Goal: Information Seeking & Learning: Learn about a topic

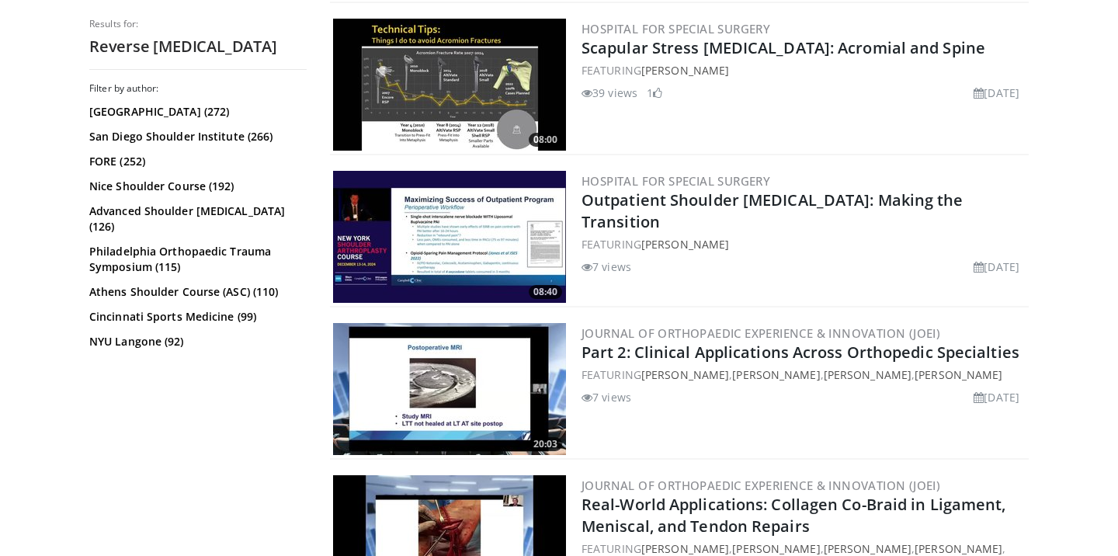
scroll to position [614, 0]
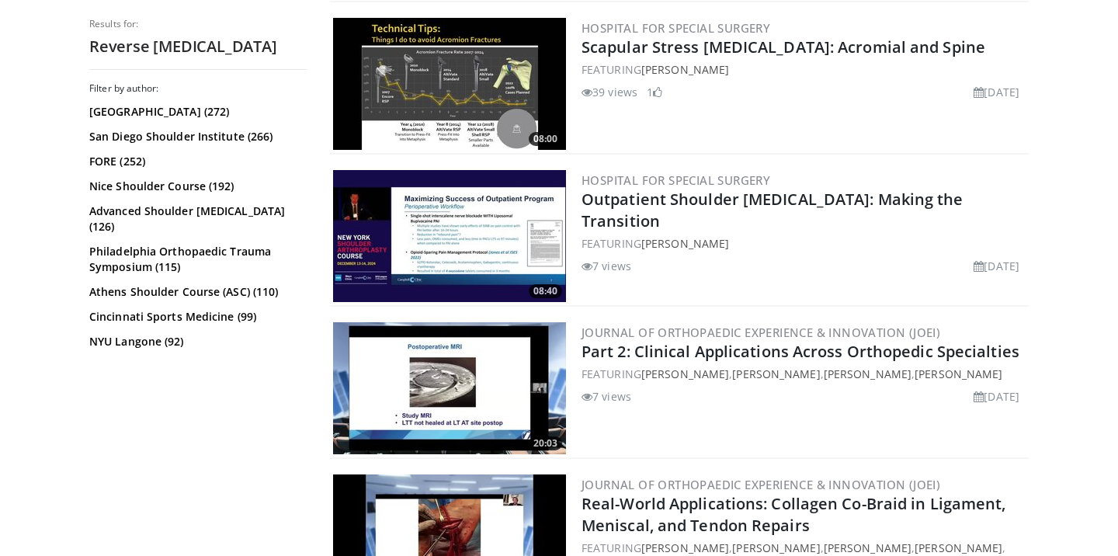
click at [461, 101] on img at bounding box center [449, 84] width 233 height 132
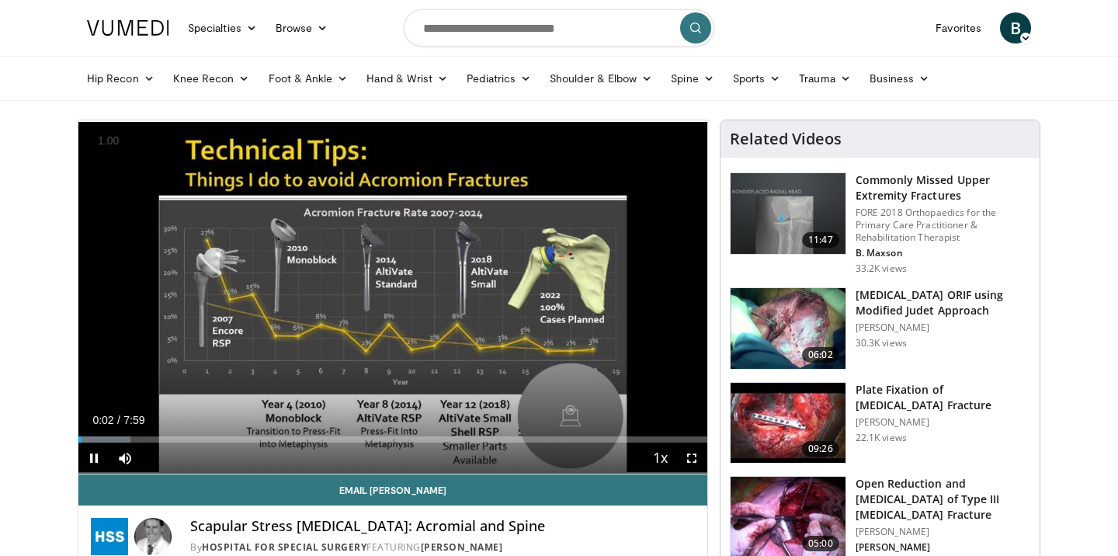
click at [0, 0] on button "+" at bounding box center [0, 0] width 0 height 0
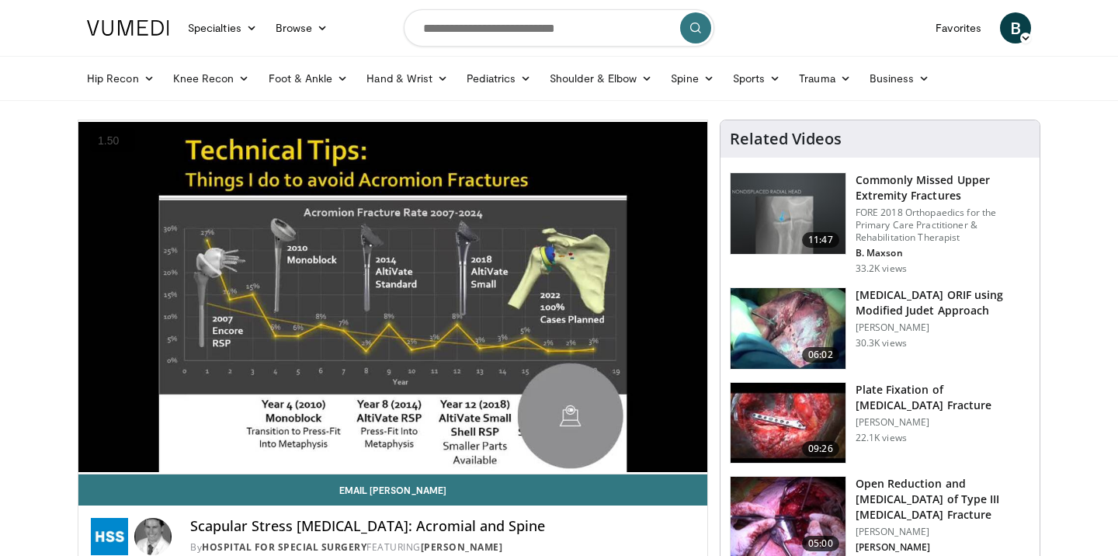
click at [0, 0] on button "+" at bounding box center [0, 0] width 0 height 0
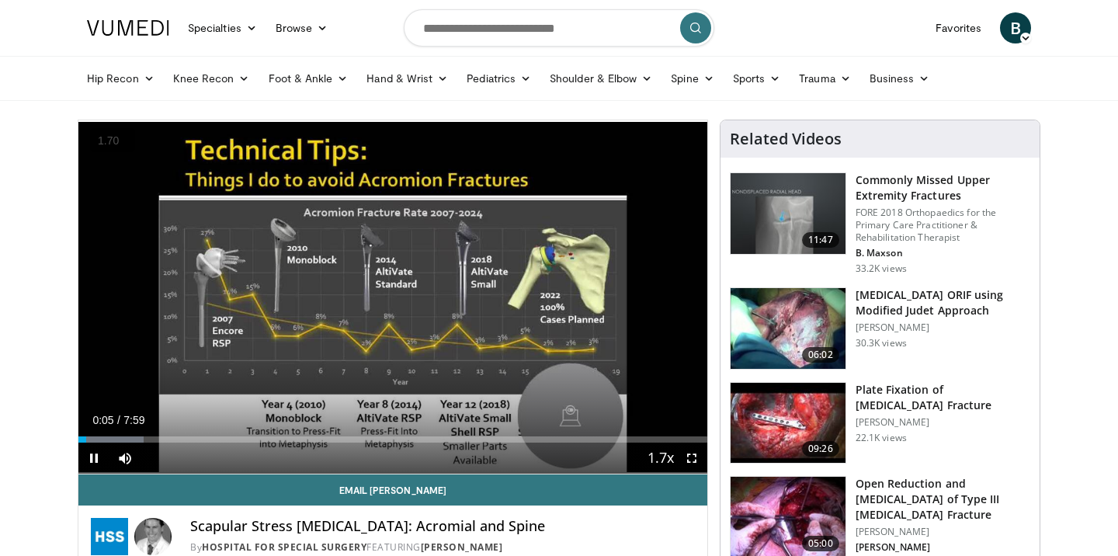
click at [0, 0] on button "+" at bounding box center [0, 0] width 0 height 0
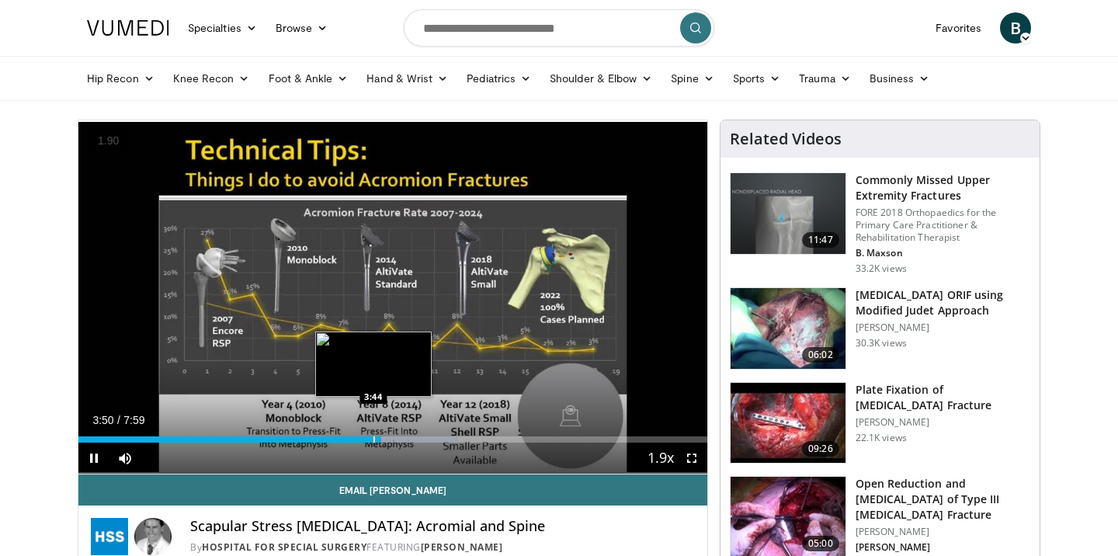
click at [374, 437] on div "Progress Bar" at bounding box center [375, 440] width 2 height 6
click at [364, 441] on div "Progress Bar" at bounding box center [365, 440] width 2 height 6
click at [354, 440] on div "Progress Bar" at bounding box center [355, 440] width 2 height 6
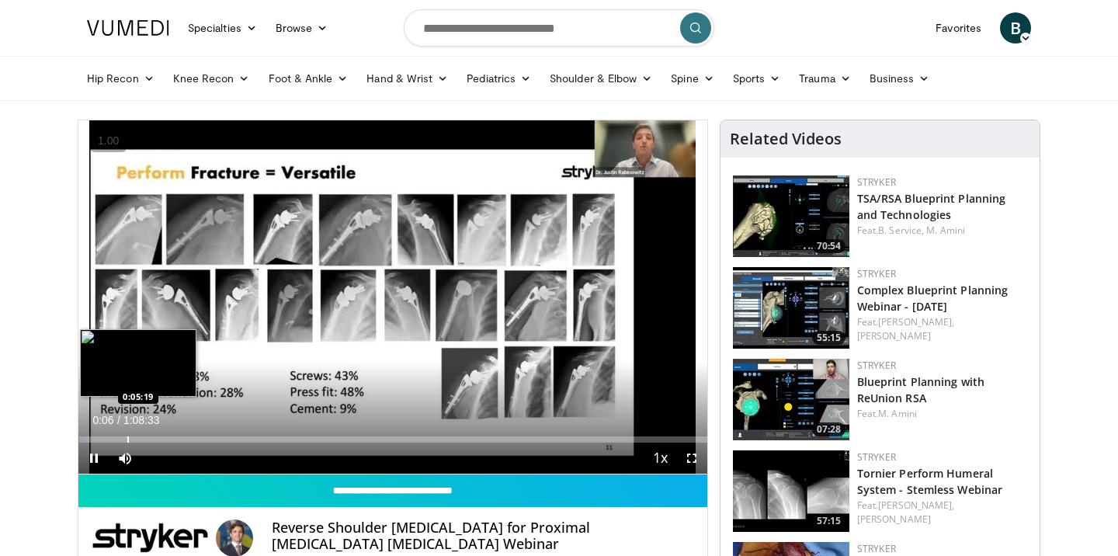
click at [127, 435] on div "Loaded : 1.20% 0:00:06 0:05:19" at bounding box center [392, 435] width 629 height 15
click at [140, 440] on div "Progress Bar" at bounding box center [141, 440] width 2 height 6
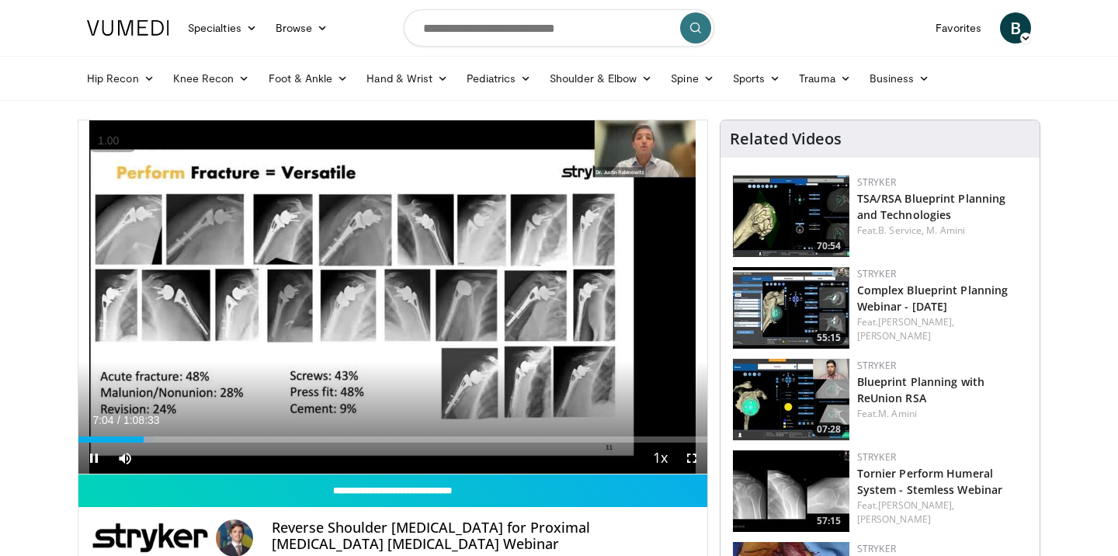
click at [0, 0] on button "+" at bounding box center [0, 0] width 0 height 0
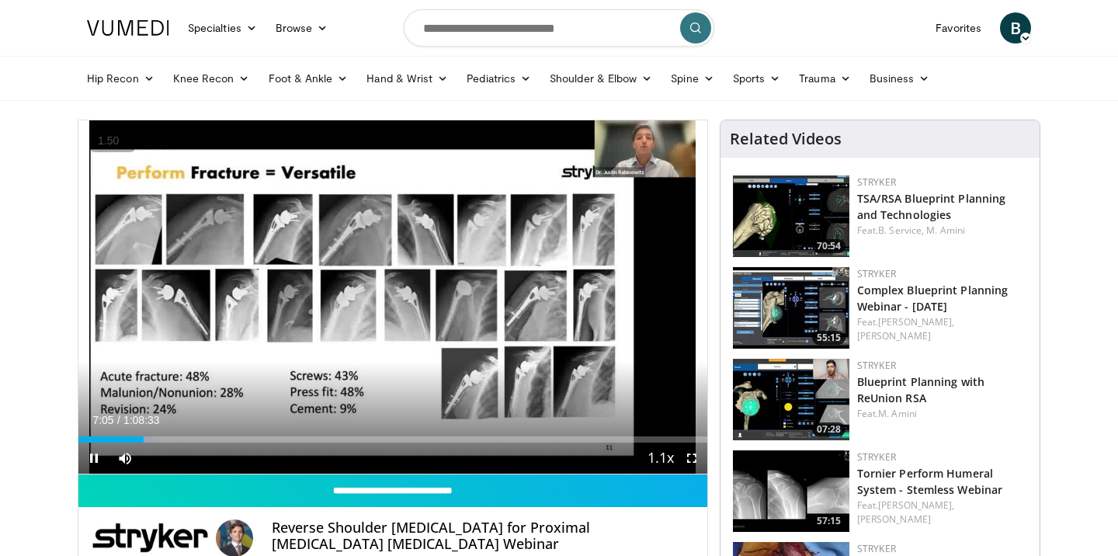
click at [0, 0] on button "+" at bounding box center [0, 0] width 0 height 0
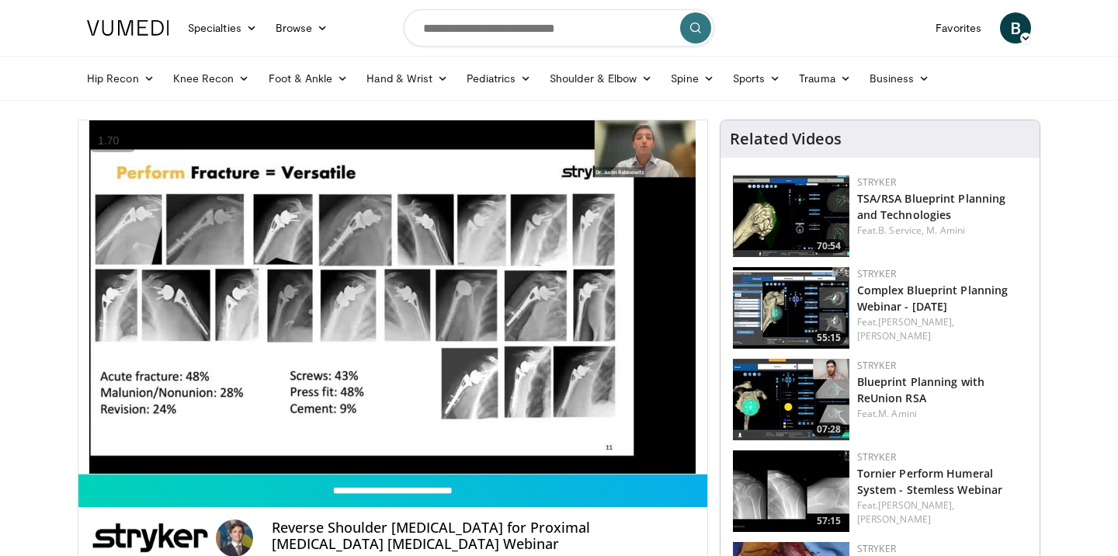
click at [0, 0] on button "+" at bounding box center [0, 0] width 0 height 0
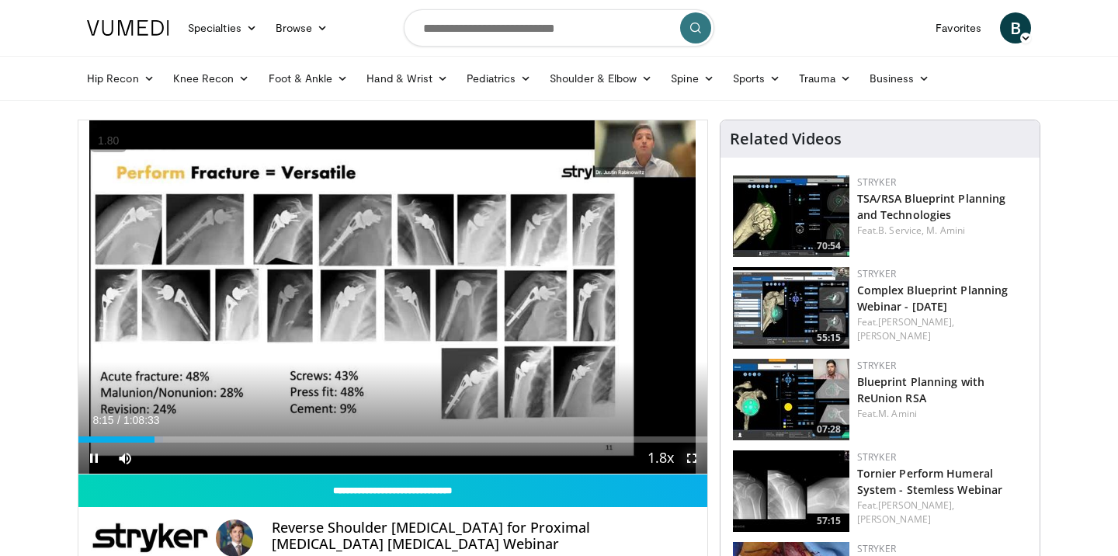
click at [689, 466] on span "Video Player" at bounding box center [692, 458] width 31 height 31
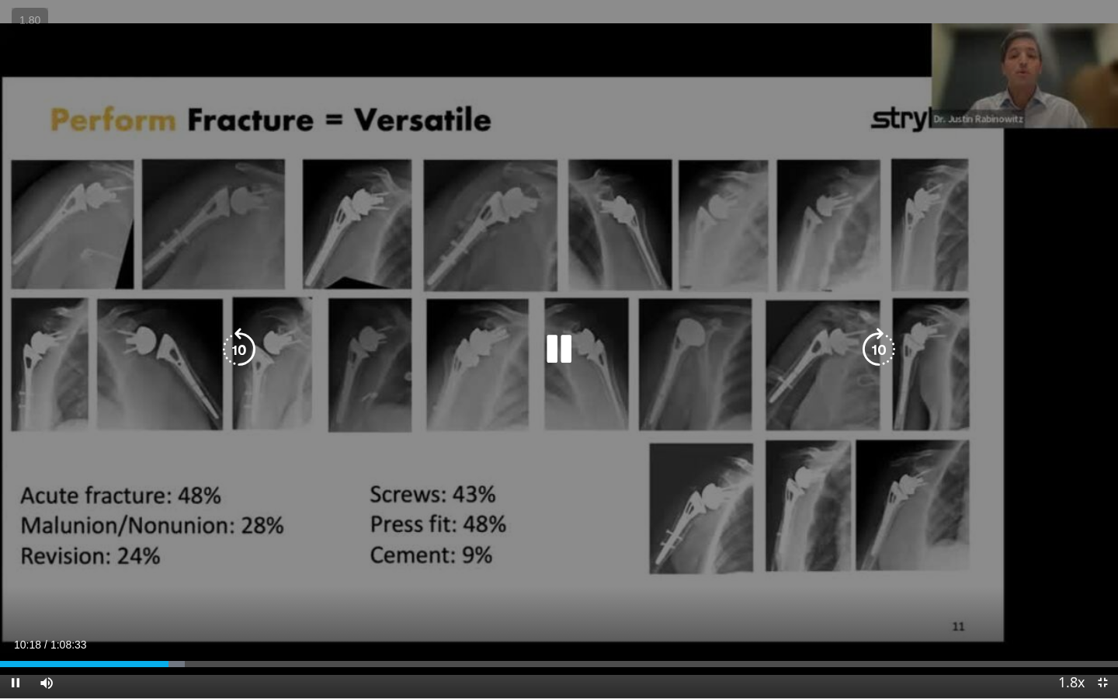
click at [607, 468] on div "10 seconds Tap to unmute" at bounding box center [559, 349] width 1118 height 698
click at [562, 355] on icon "Video Player" at bounding box center [558, 349] width 43 height 43
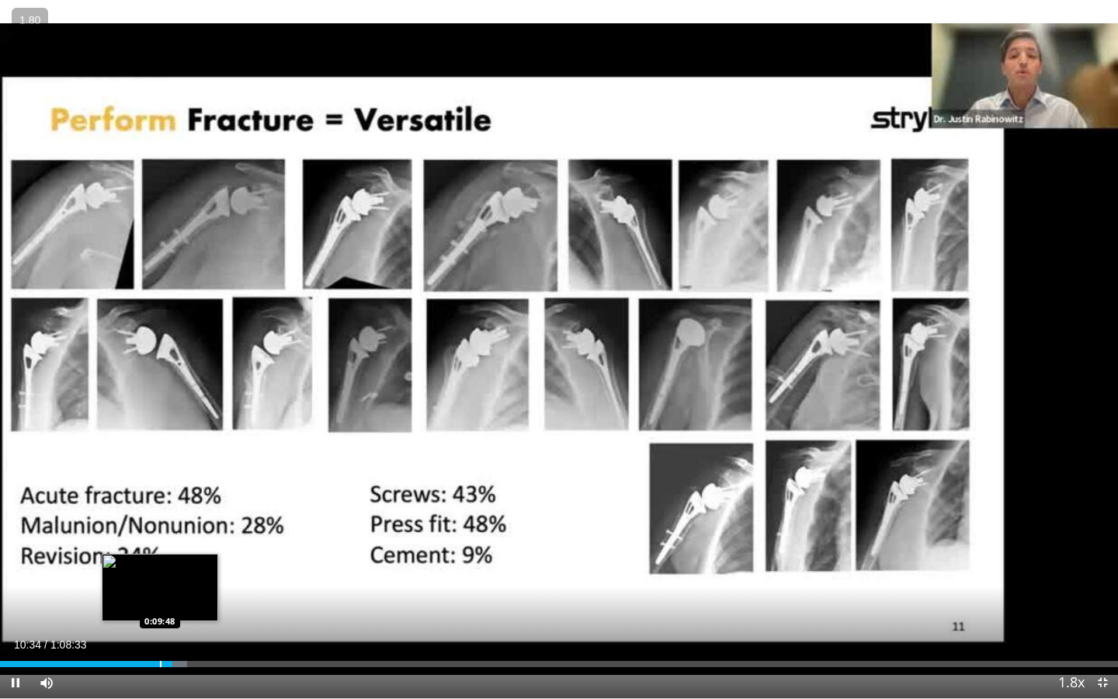
click at [160, 555] on div "Progress Bar" at bounding box center [161, 664] width 2 height 6
click at [151, 555] on div "Progress Bar" at bounding box center [152, 664] width 2 height 6
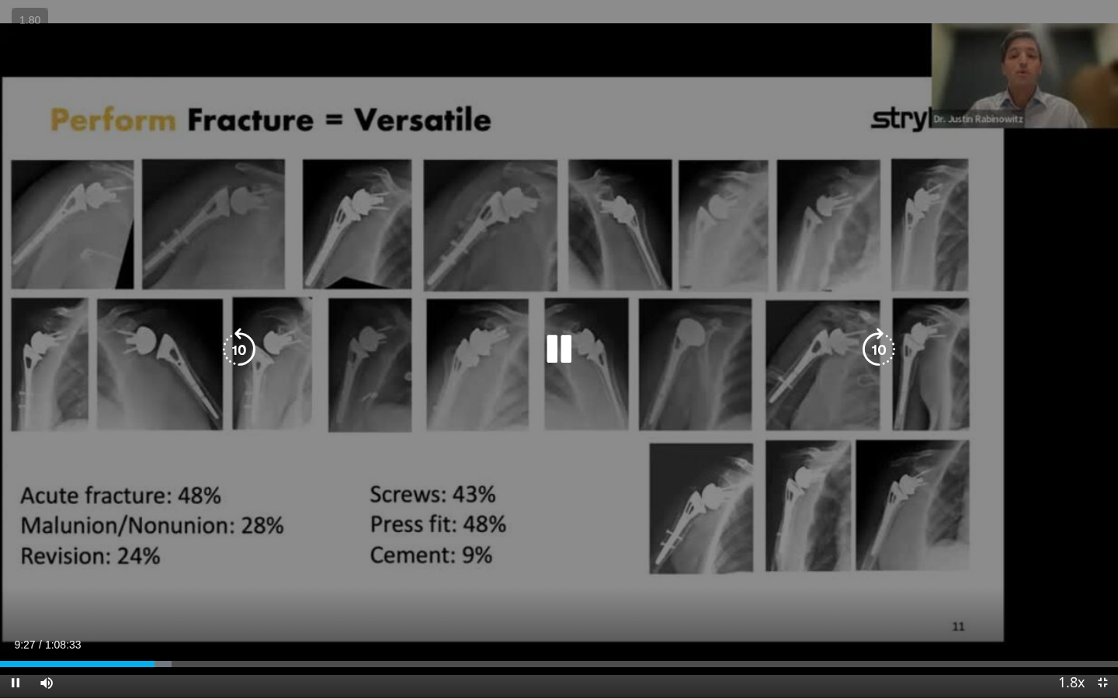
click at [798, 490] on div "10 seconds Tap to unmute" at bounding box center [559, 349] width 1118 height 698
click at [715, 506] on div "10 seconds Tap to unmute" at bounding box center [559, 349] width 1118 height 698
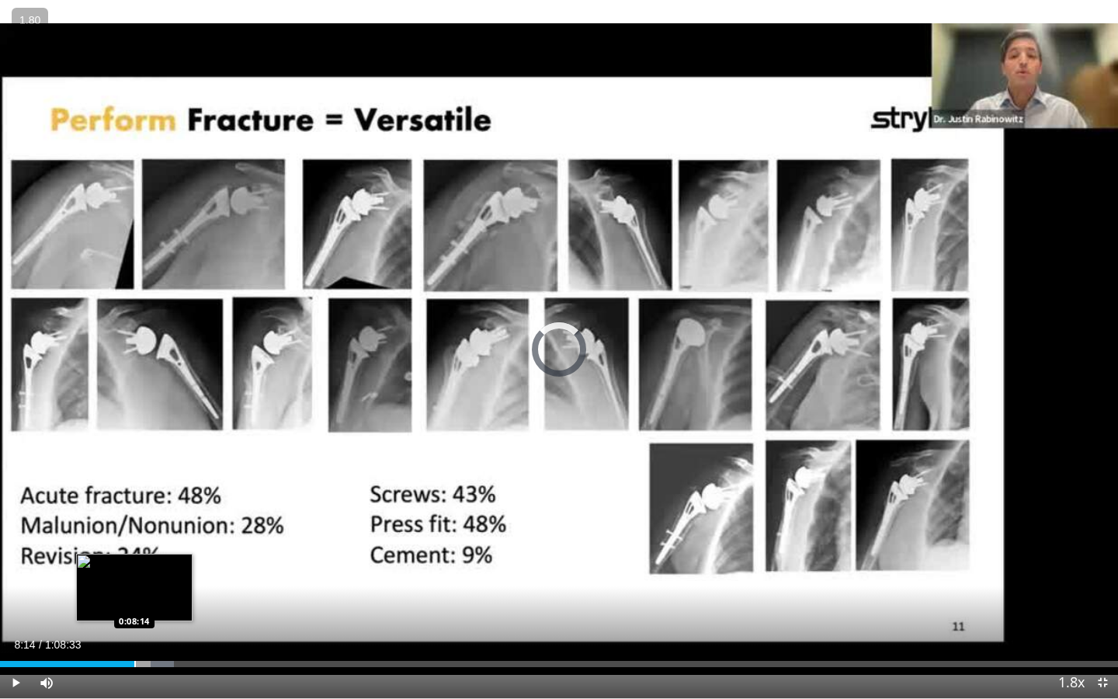
click at [134, 555] on div "Progress Bar" at bounding box center [135, 664] width 2 height 6
click at [138, 555] on div "Progress Bar" at bounding box center [139, 664] width 2 height 6
click at [147, 555] on div "Progress Bar" at bounding box center [148, 664] width 2 height 6
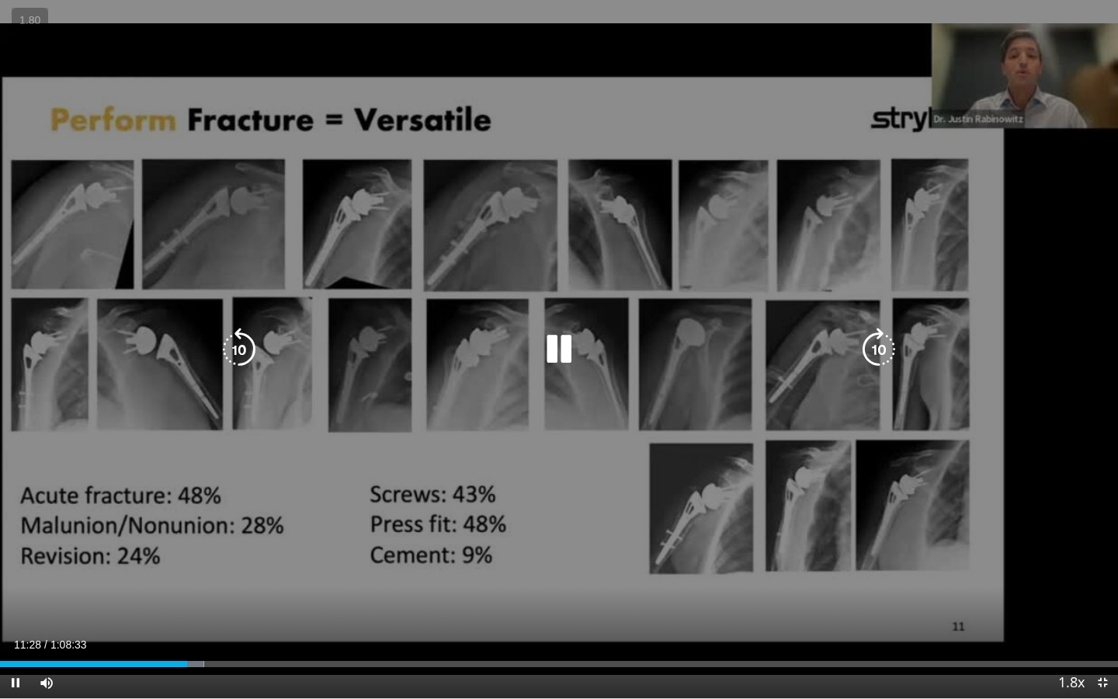
click at [789, 501] on div "10 seconds Tap to unmute" at bounding box center [559, 349] width 1118 height 698
click at [754, 495] on div "10 seconds Tap to unmute" at bounding box center [559, 349] width 1118 height 698
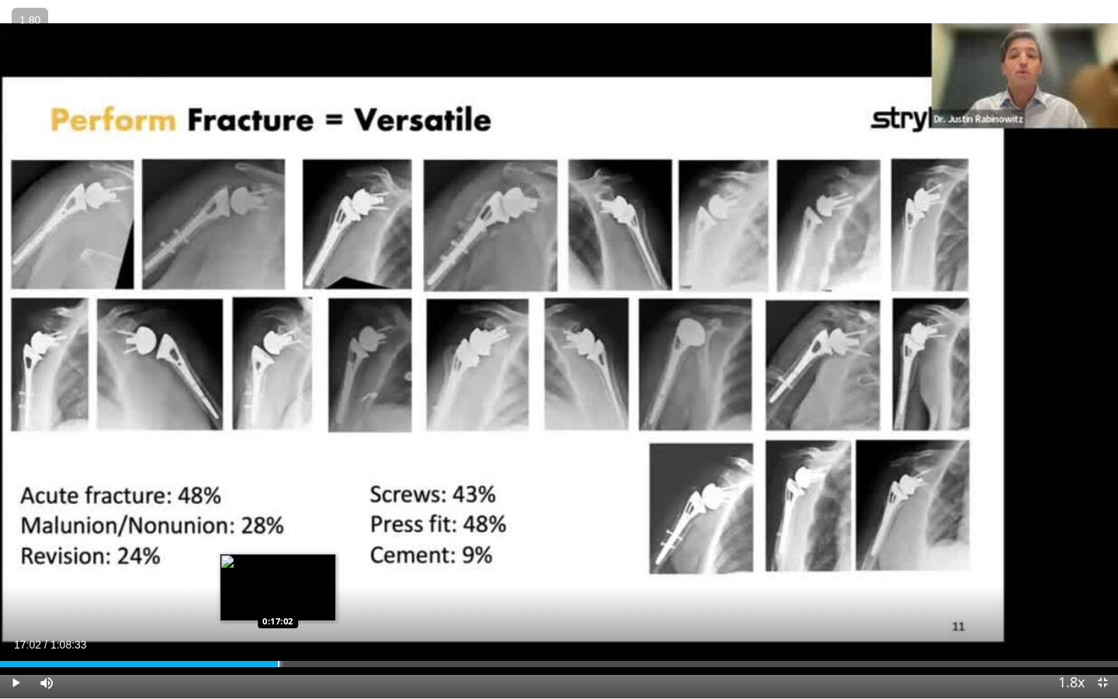
click at [278, 555] on div "Progress Bar" at bounding box center [279, 664] width 2 height 6
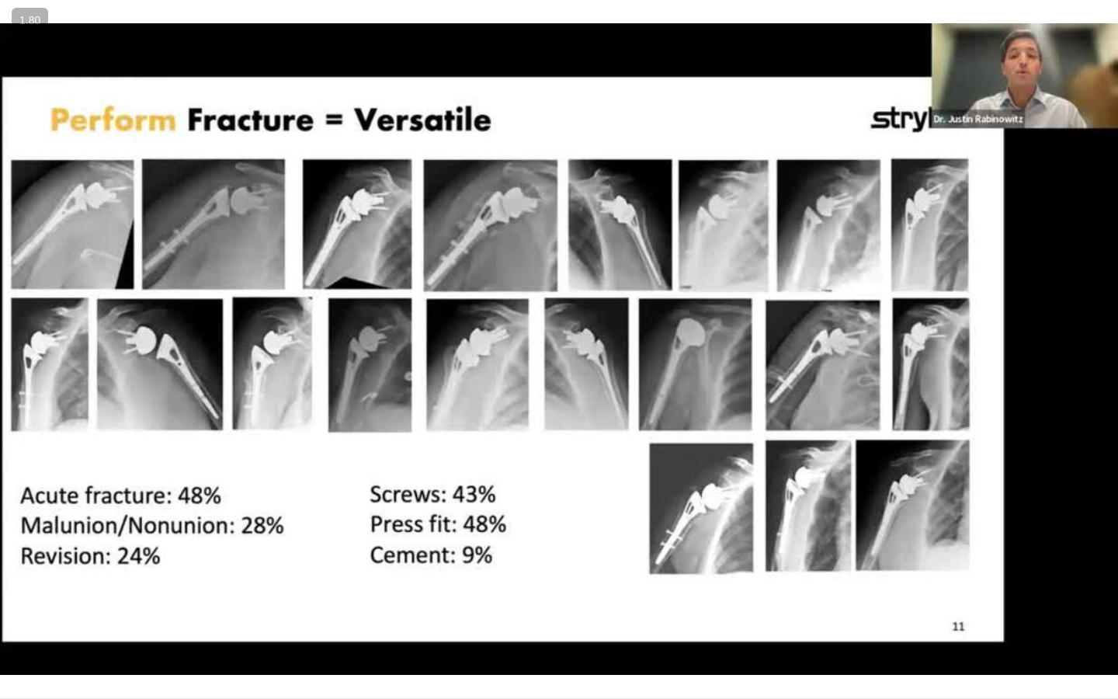
click at [288, 555] on video-js "**********" at bounding box center [559, 349] width 1118 height 699
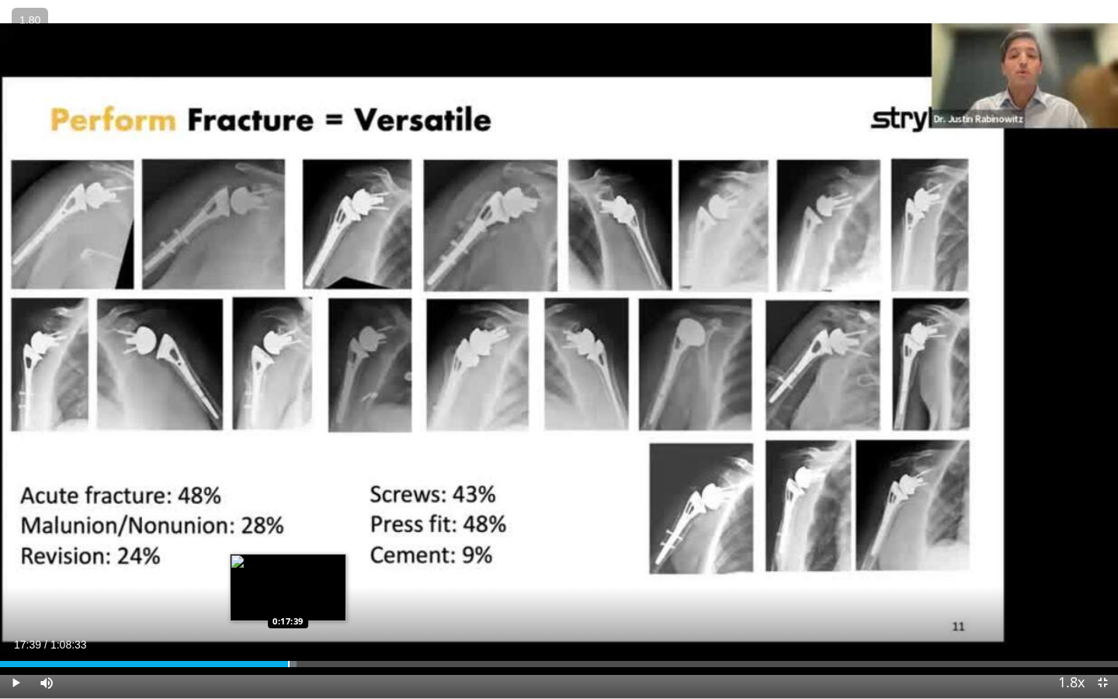
click at [287, 555] on div "Loaded : 26.50% 0:17:39 0:17:39" at bounding box center [559, 659] width 1118 height 15
click at [297, 555] on div "Progress Bar" at bounding box center [298, 664] width 2 height 6
click at [306, 555] on div "Progress Bar" at bounding box center [307, 664] width 2 height 6
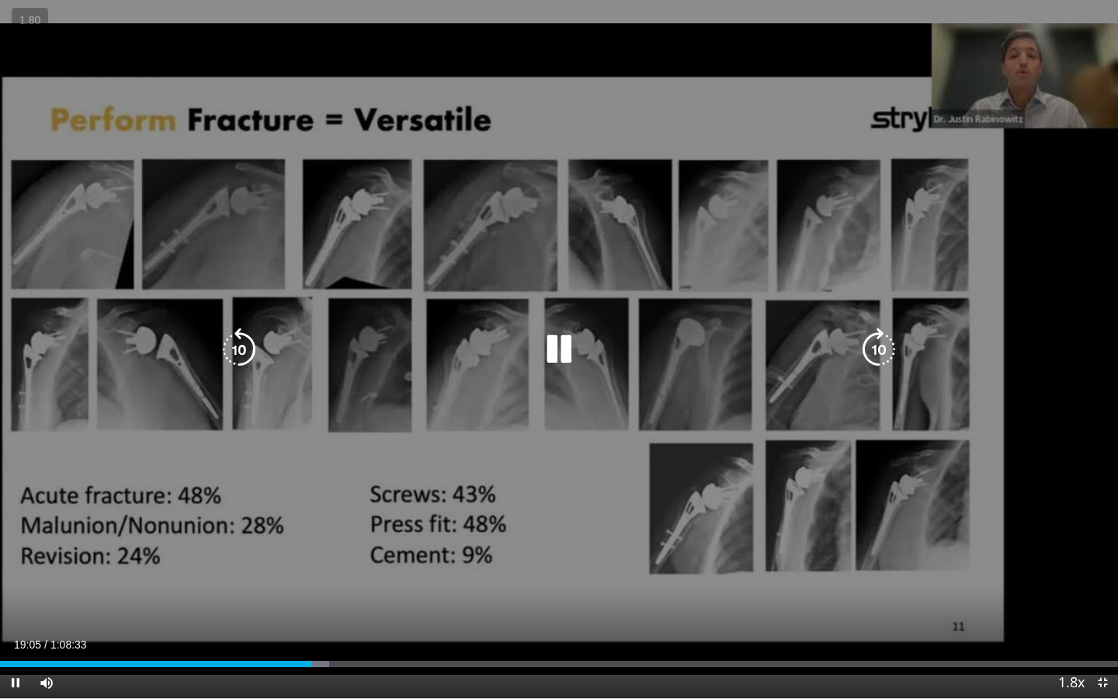
click at [66, 475] on div "10 seconds Tap to unmute" at bounding box center [559, 349] width 1118 height 698
click at [524, 449] on div "10 seconds Tap to unmute" at bounding box center [559, 349] width 1118 height 698
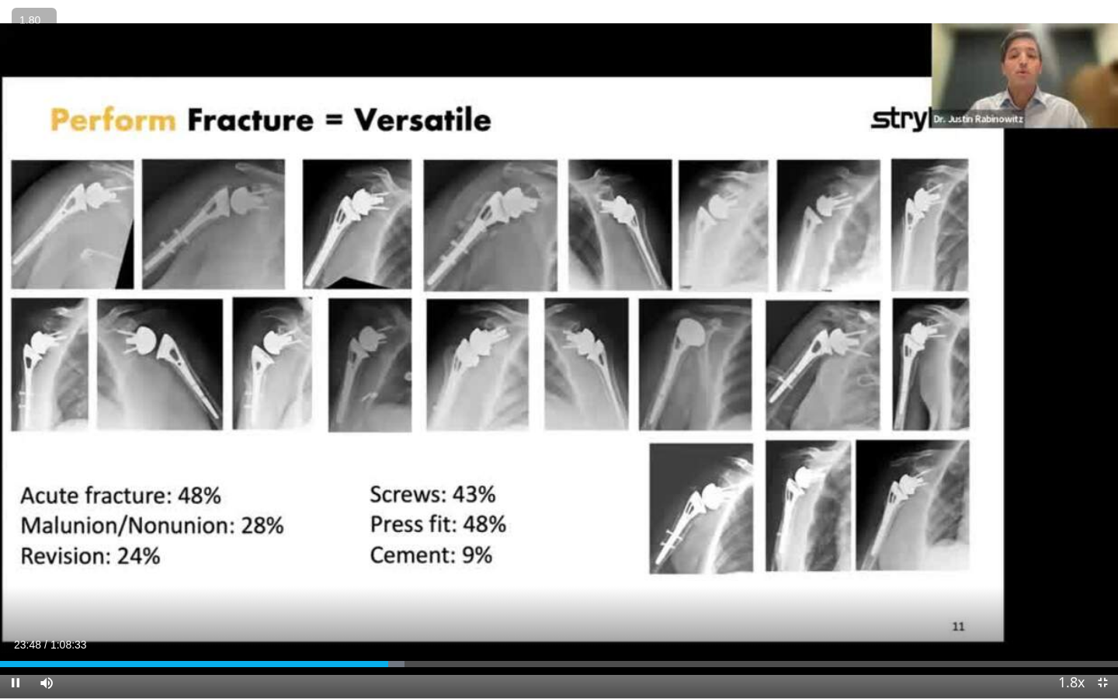
click at [0, 0] on button "+" at bounding box center [0, 0] width 0 height 0
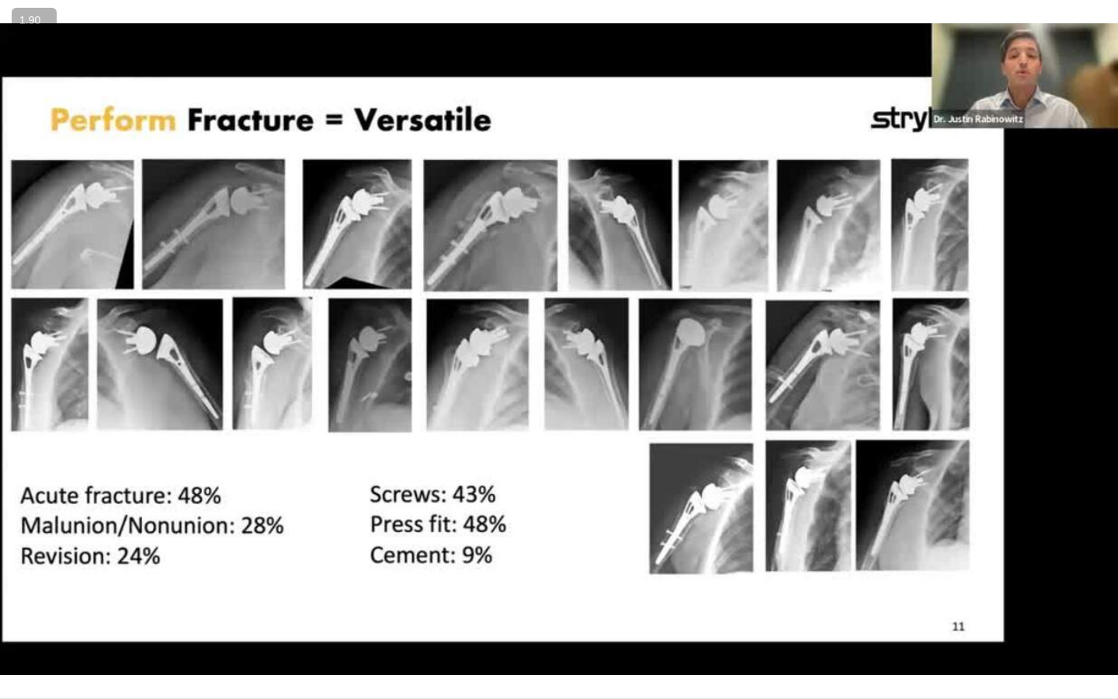
click at [0, 0] on button "+" at bounding box center [0, 0] width 0 height 0
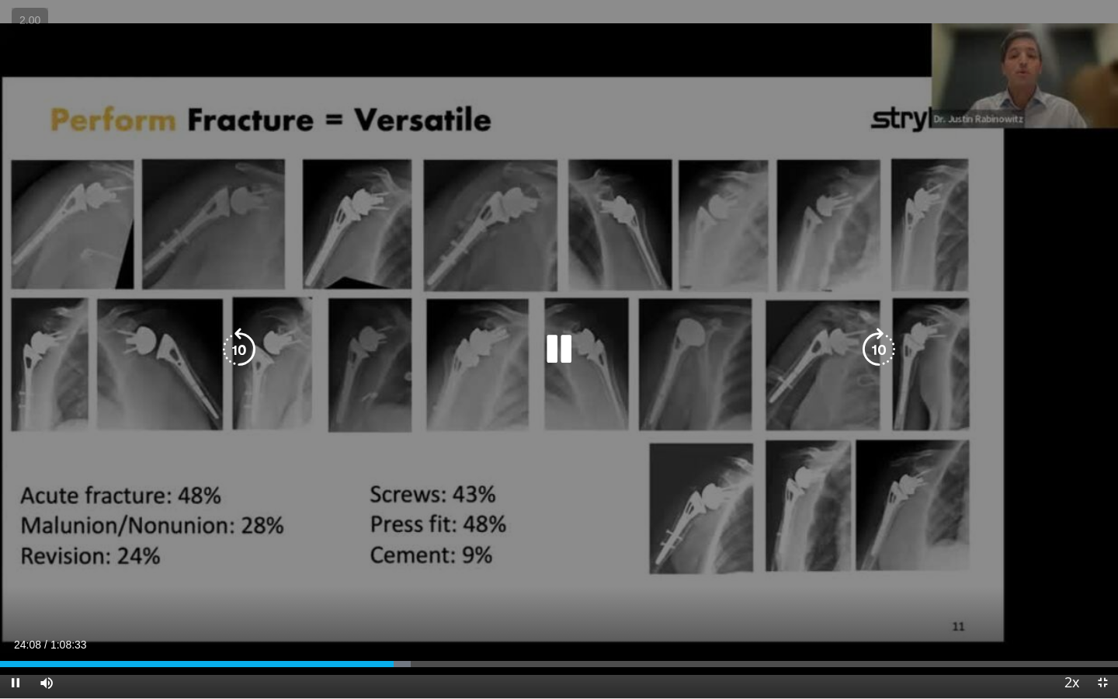
click at [770, 513] on div "10 seconds Tap to unmute" at bounding box center [559, 349] width 1118 height 698
click at [652, 548] on div "10 seconds Tap to unmute" at bounding box center [559, 349] width 1118 height 698
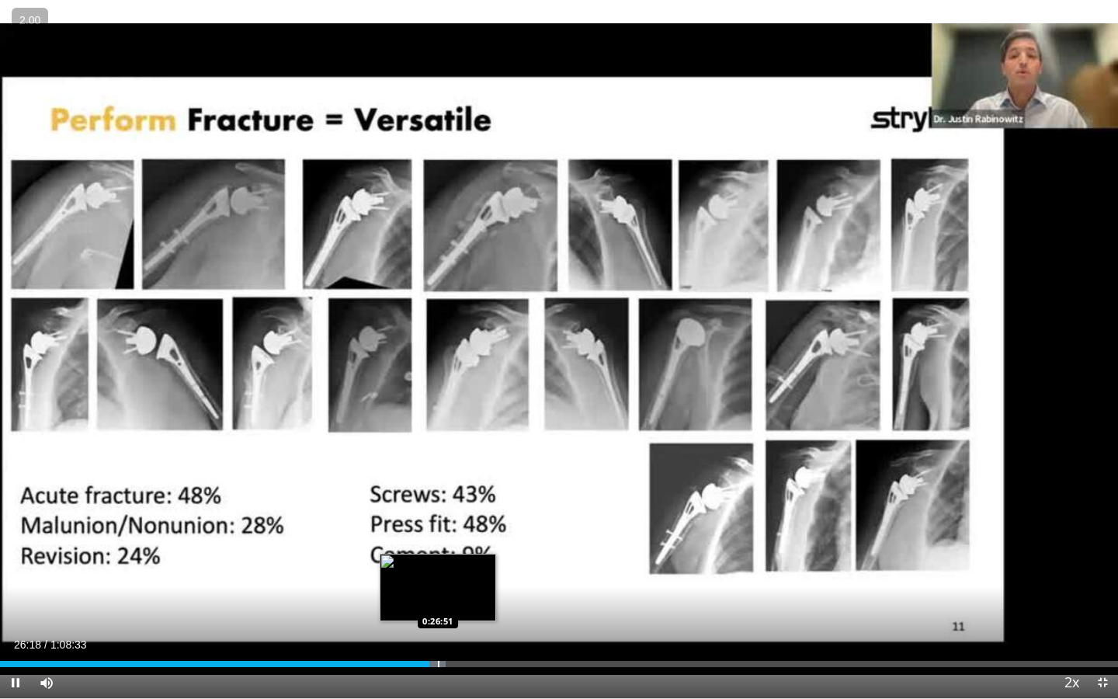
click at [438, 555] on div "Progress Bar" at bounding box center [439, 664] width 2 height 6
click at [471, 555] on div "Progress Bar" at bounding box center [472, 664] width 2 height 6
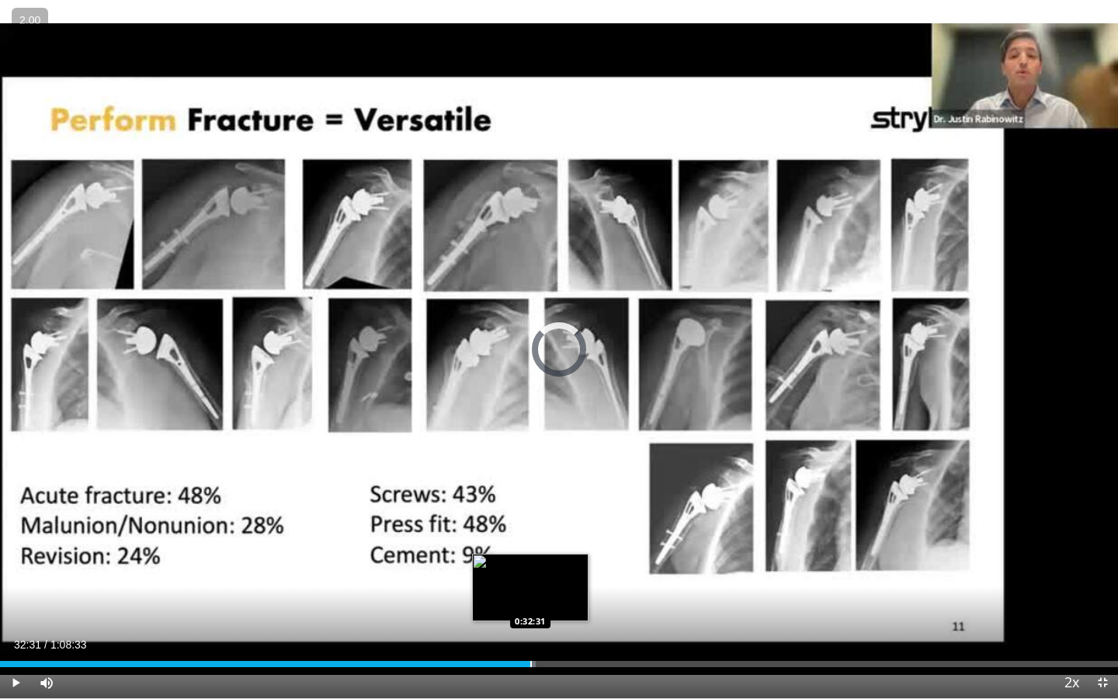
click at [530, 555] on div "Progress Bar" at bounding box center [531, 664] width 2 height 6
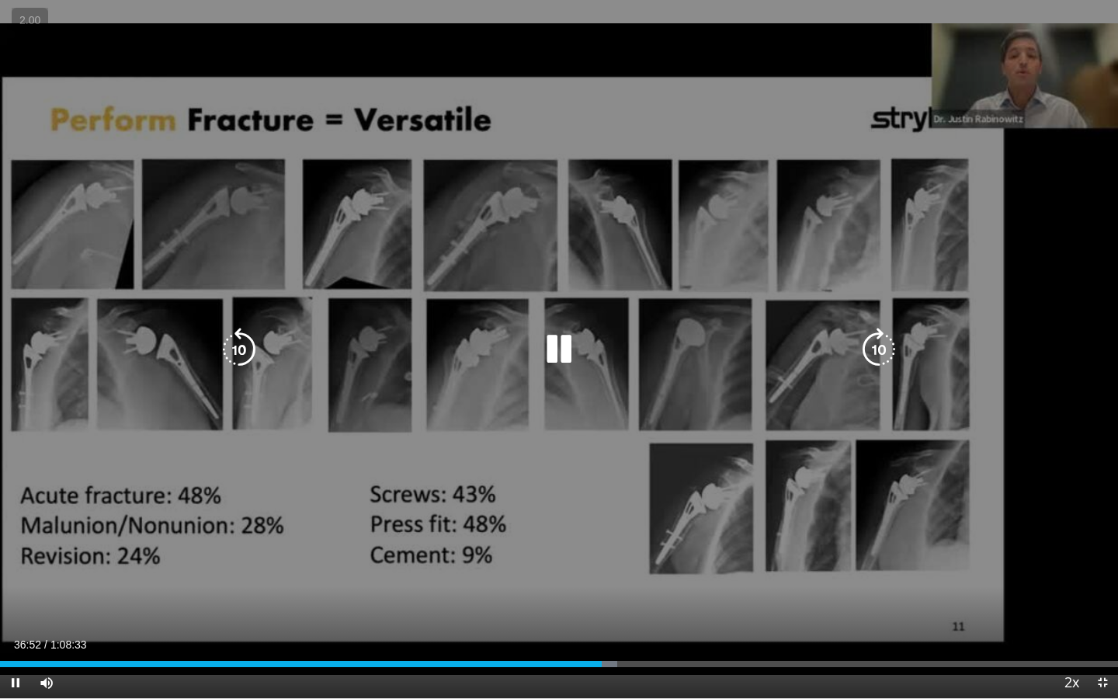
click at [557, 346] on icon "Video Player" at bounding box center [558, 349] width 43 height 43
click at [621, 345] on div "Video Player" at bounding box center [559, 349] width 671 height 31
click at [562, 350] on icon "Video Player" at bounding box center [558, 349] width 43 height 43
click at [1023, 421] on div "10 seconds Tap to unmute" at bounding box center [559, 349] width 1118 height 698
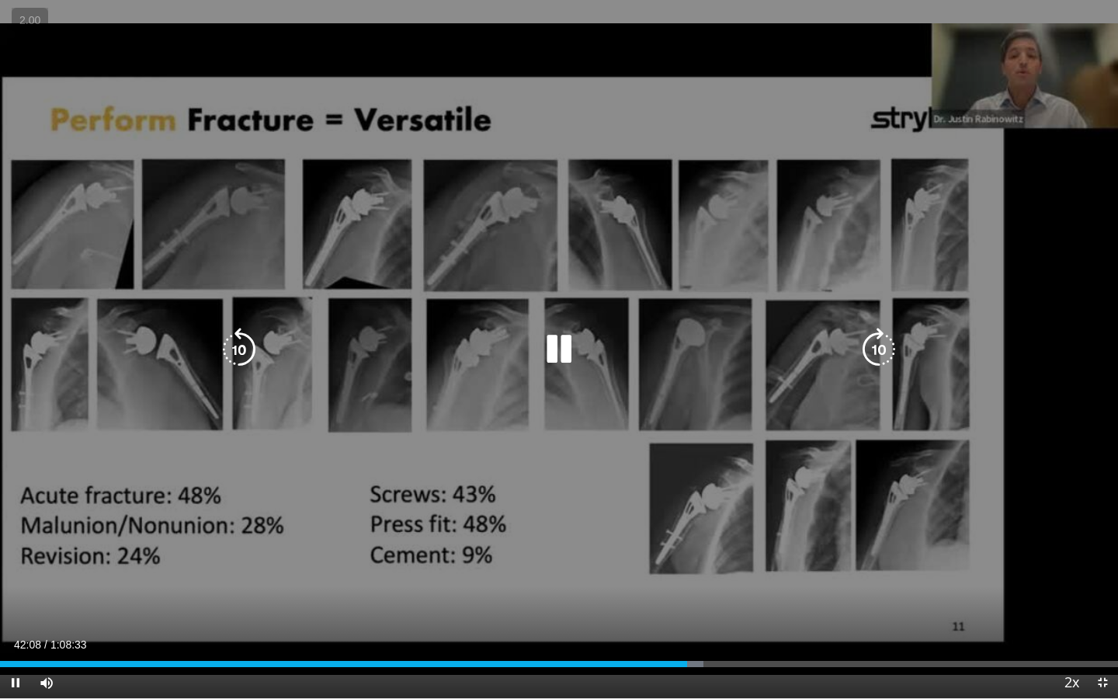
click at [1073, 426] on div "10 seconds Tap to unmute" at bounding box center [559, 349] width 1118 height 698
click at [1055, 433] on div "10 seconds Tap to unmute" at bounding box center [559, 349] width 1118 height 698
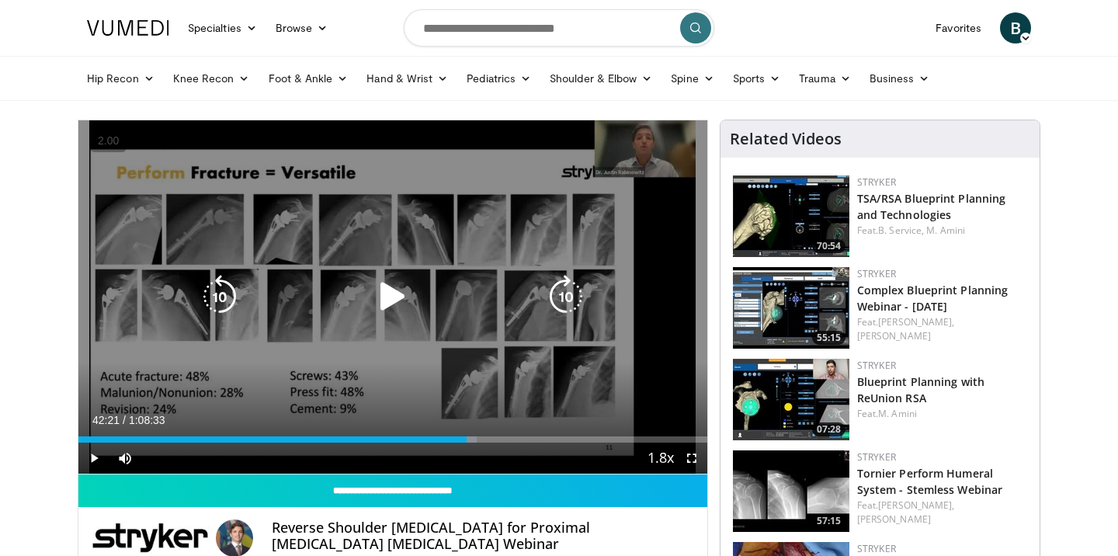
click at [397, 303] on icon "Video Player" at bounding box center [392, 296] width 43 height 43
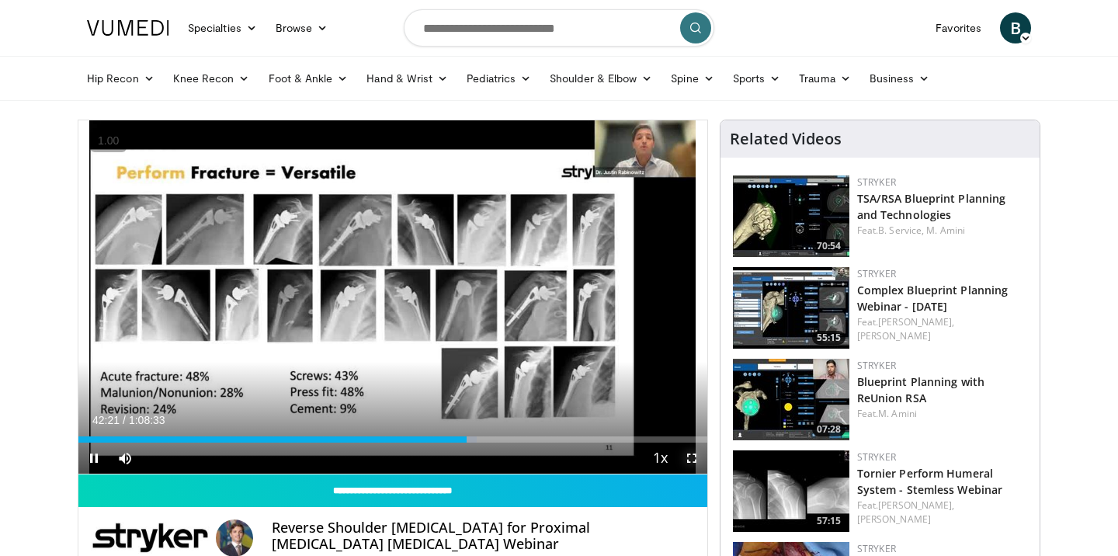
click at [693, 455] on span "Video Player" at bounding box center [692, 458] width 31 height 31
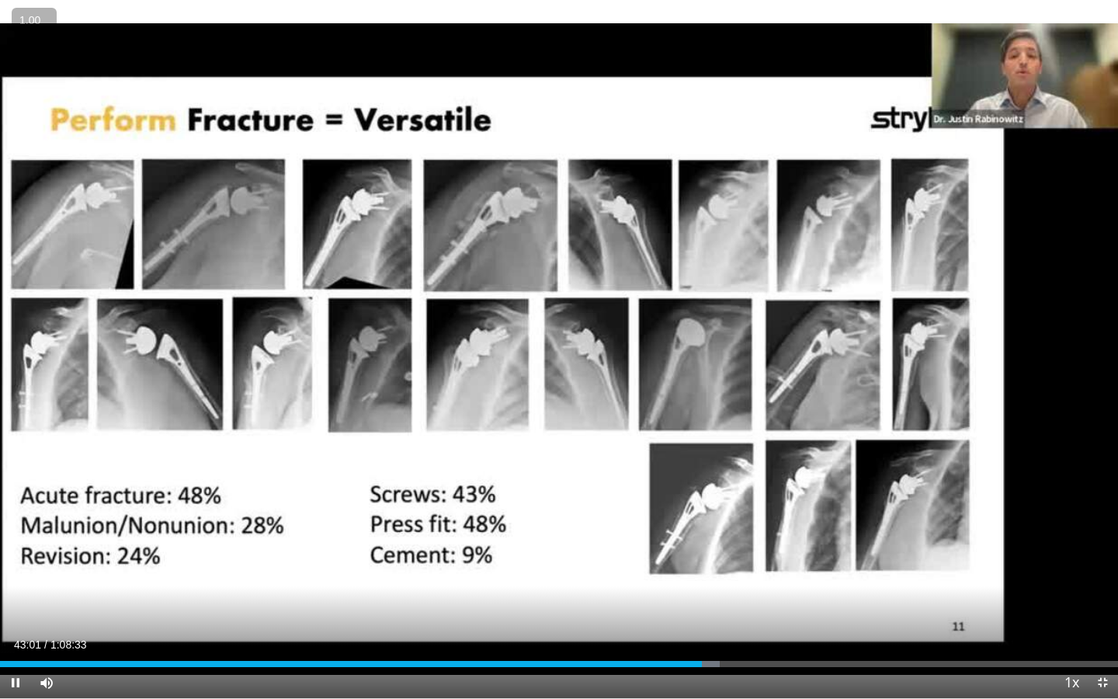
click at [0, 0] on button "+" at bounding box center [0, 0] width 0 height 0
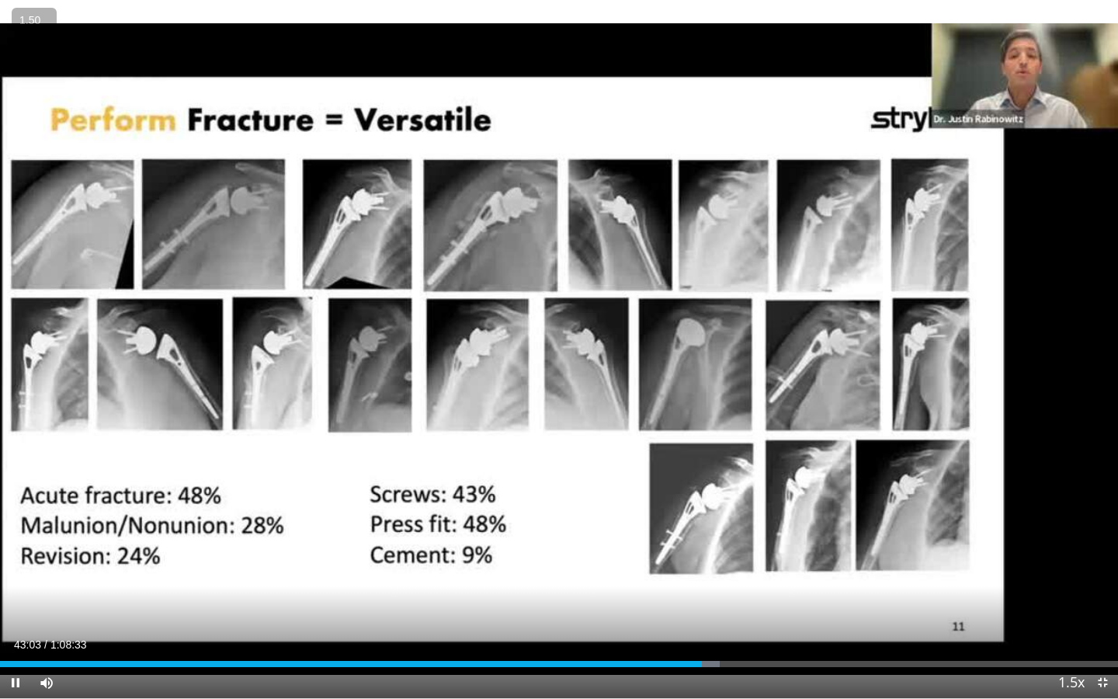
click at [0, 0] on button "+" at bounding box center [0, 0] width 0 height 0
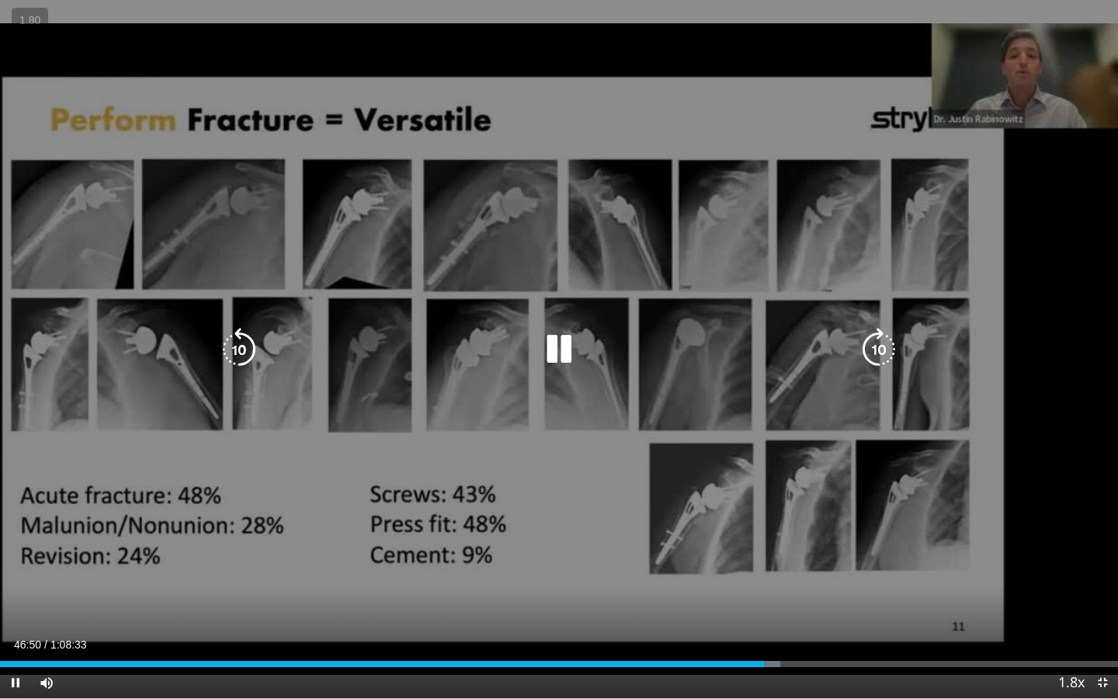
click at [597, 367] on div "10 seconds Tap to unmute" at bounding box center [559, 349] width 1118 height 698
click at [604, 361] on div "Video Player" at bounding box center [559, 349] width 671 height 31
click at [558, 341] on icon "Video Player" at bounding box center [558, 349] width 43 height 43
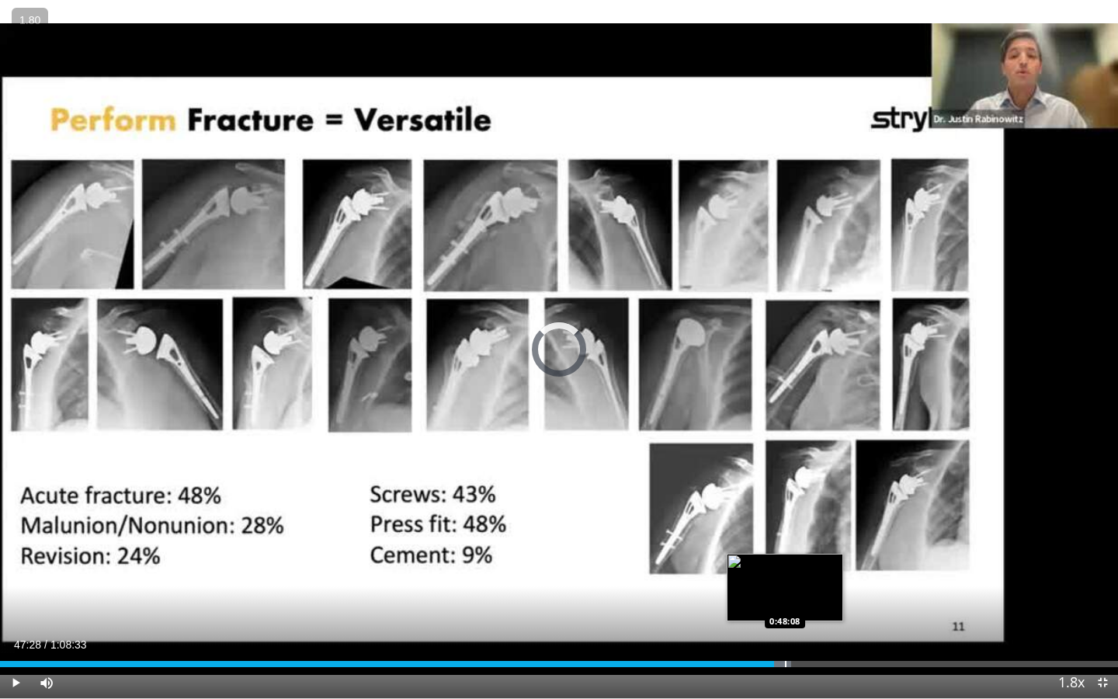
click at [785, 555] on div "Progress Bar" at bounding box center [786, 664] width 2 height 6
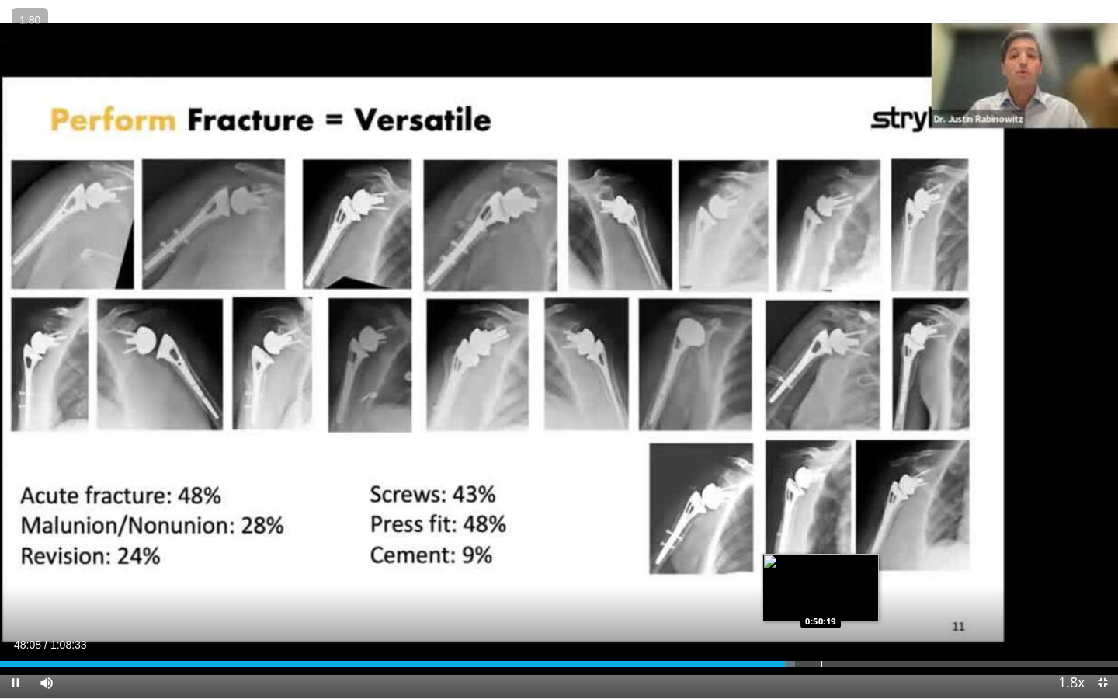
click at [823, 555] on div "Progress Bar" at bounding box center [822, 664] width 2 height 6
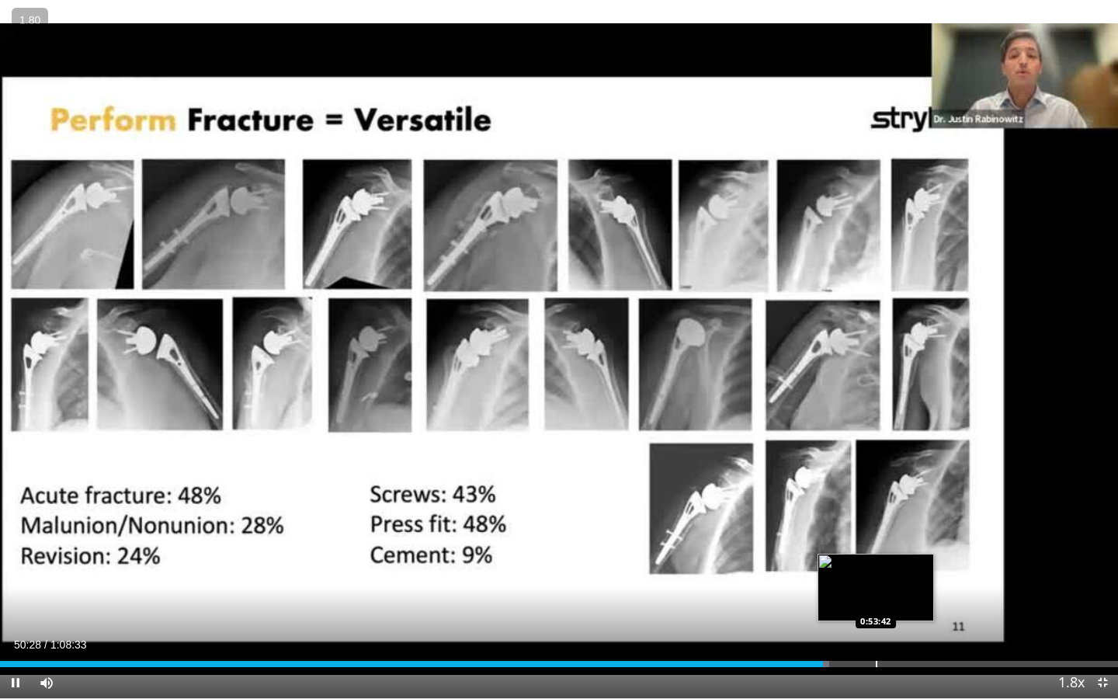
click at [876, 555] on div "Progress Bar" at bounding box center [877, 664] width 2 height 6
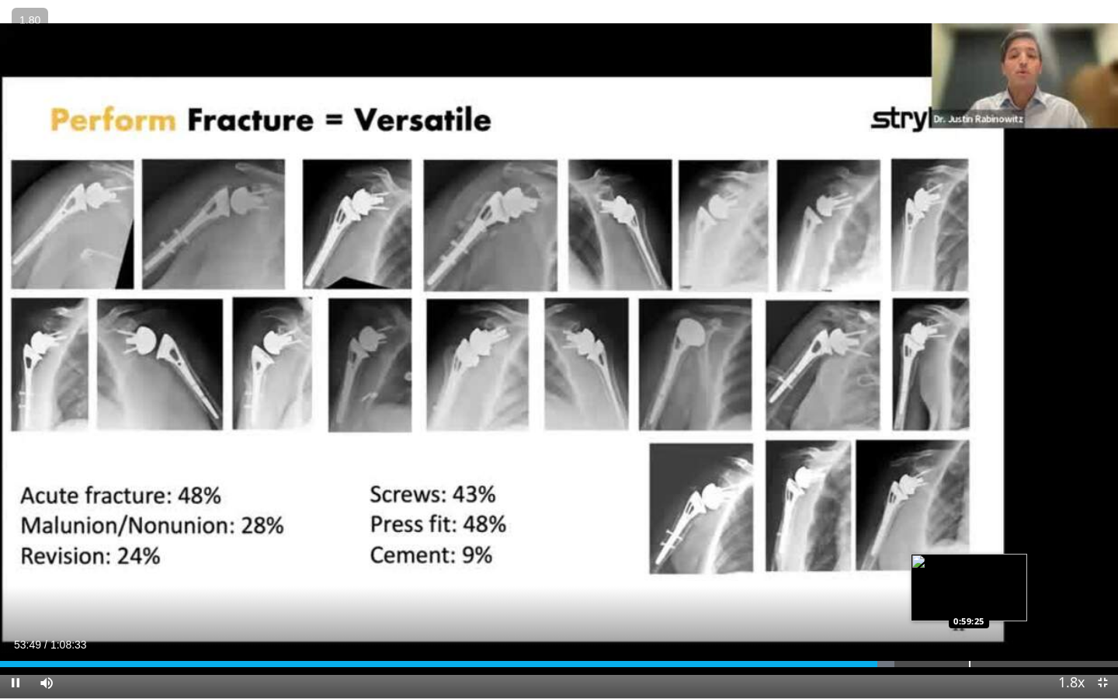
click at [969, 555] on div "Progress Bar" at bounding box center [970, 664] width 2 height 6
click at [952, 555] on div "Progress Bar" at bounding box center [953, 664] width 2 height 6
click at [941, 555] on div "Progress Bar" at bounding box center [942, 664] width 2 height 6
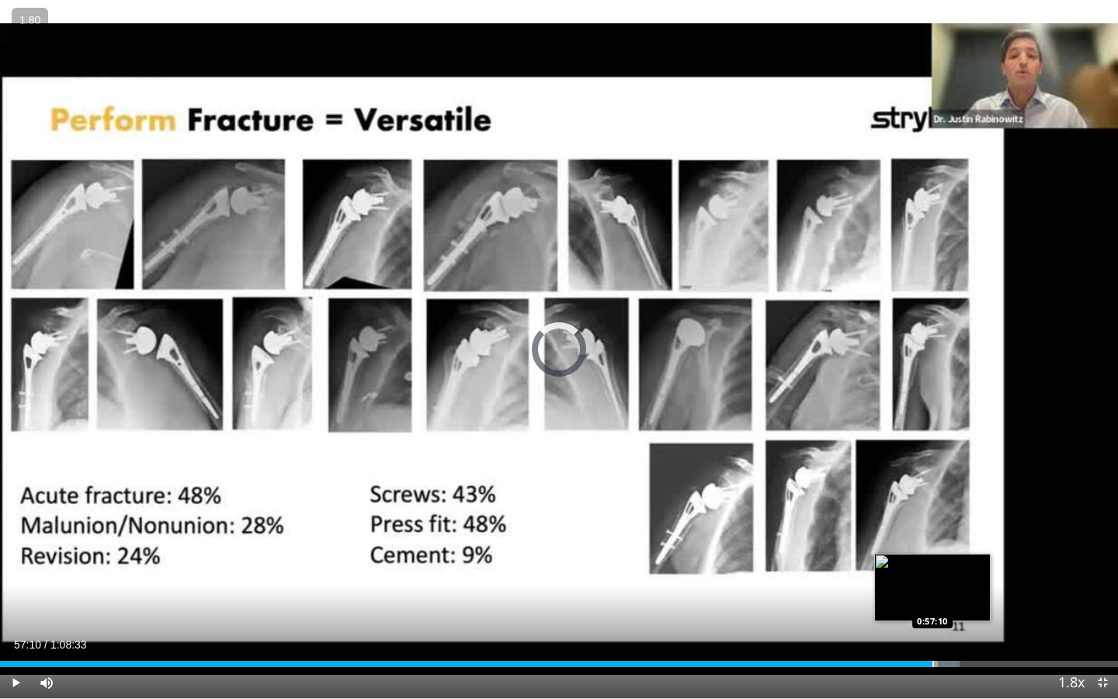
click at [933, 555] on div "Progress Bar" at bounding box center [934, 664] width 2 height 6
click at [920, 555] on div "Progress Bar" at bounding box center [921, 664] width 2 height 6
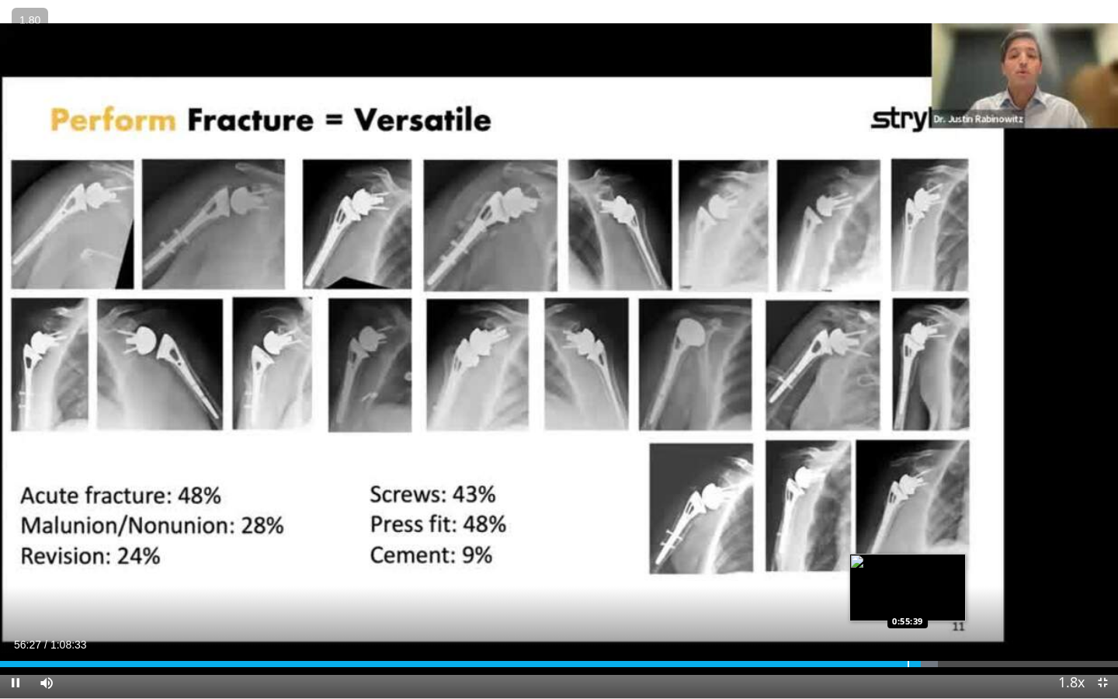
click at [908, 555] on div "Progress Bar" at bounding box center [909, 664] width 2 height 6
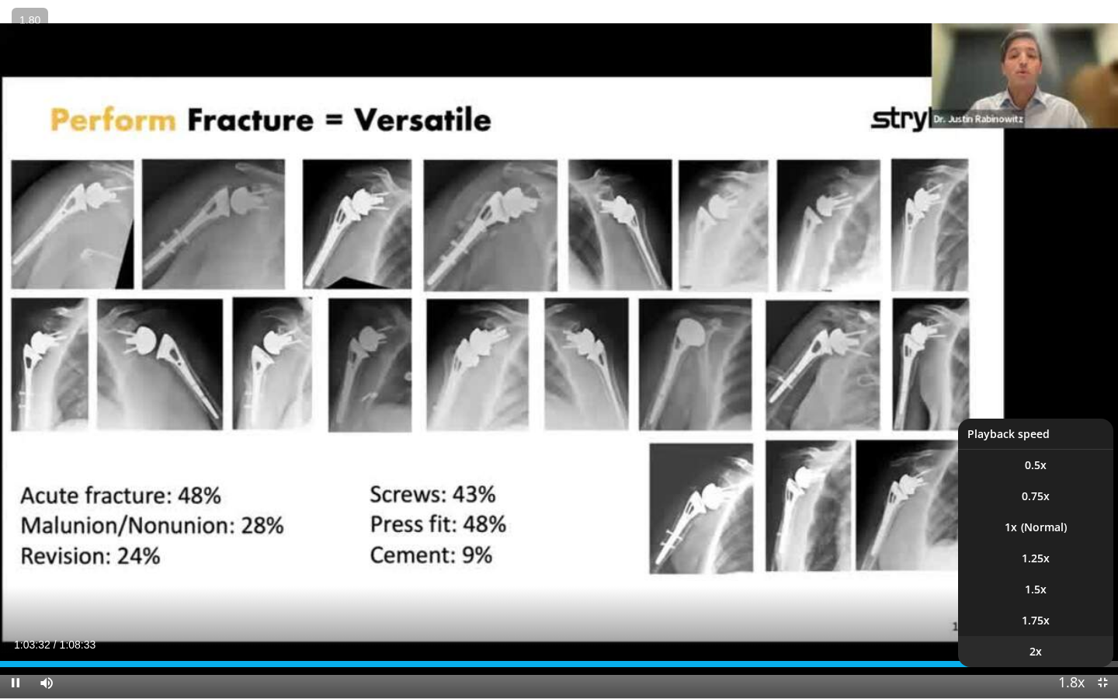
click at [1070, 555] on li "2x" at bounding box center [1035, 651] width 155 height 31
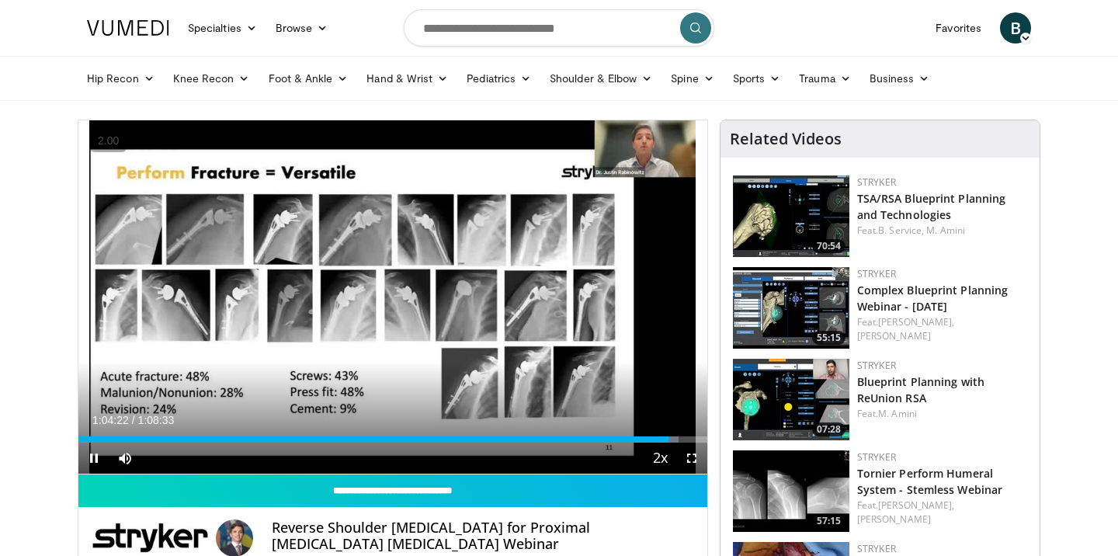
click at [93, 457] on video-js "**********" at bounding box center [392, 297] width 629 height 354
click at [96, 457] on span "Video Player" at bounding box center [93, 458] width 31 height 31
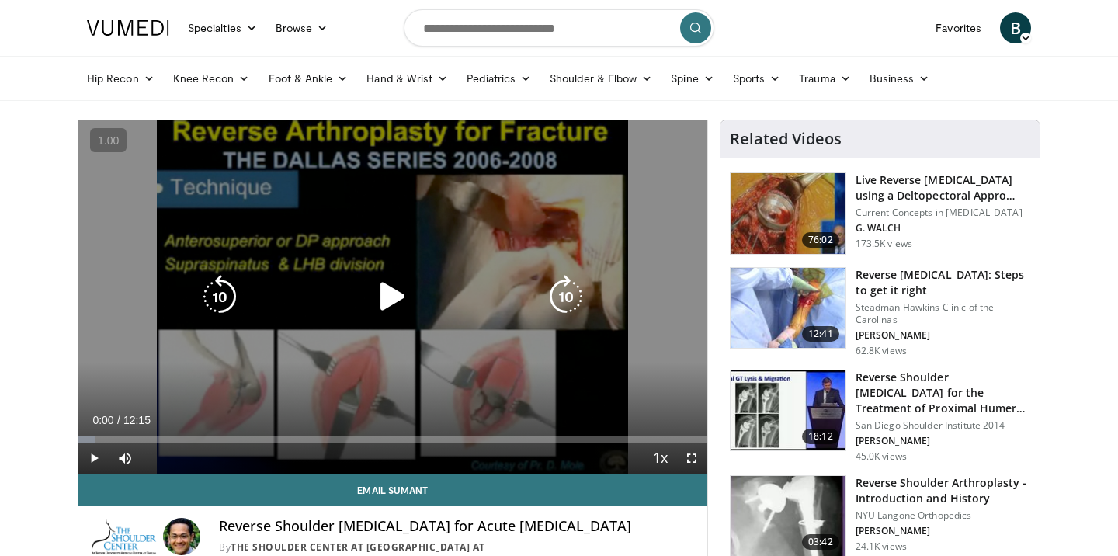
click at [402, 309] on icon "Video Player" at bounding box center [392, 296] width 43 height 43
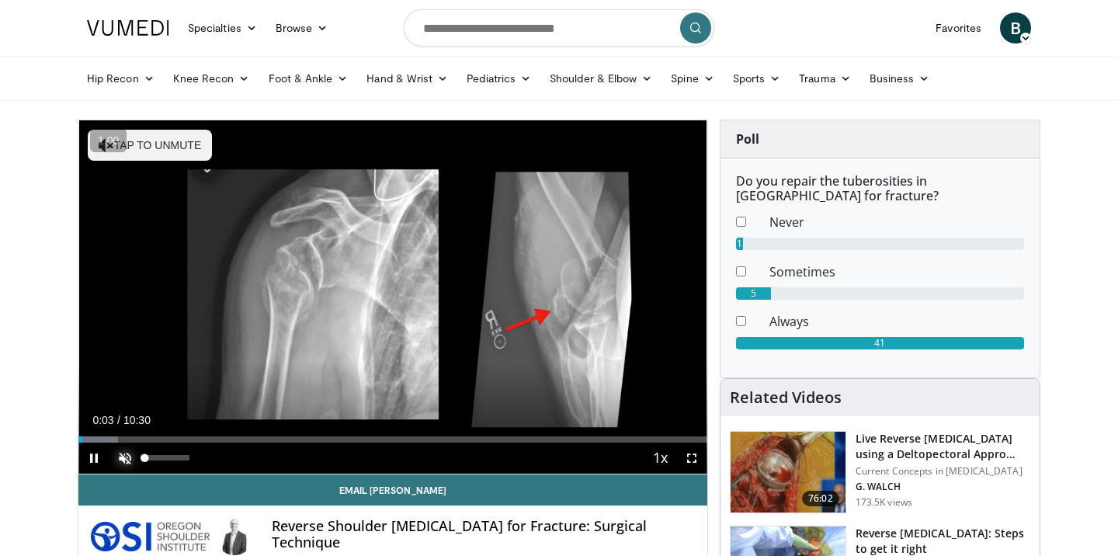
click at [126, 459] on span "Video Player" at bounding box center [125, 458] width 31 height 31
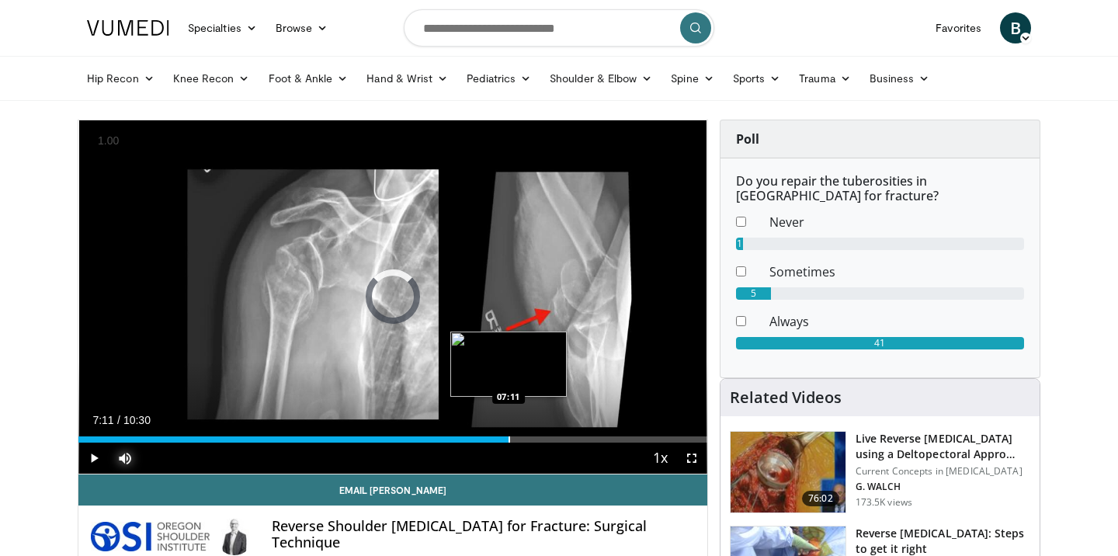
click at [509, 437] on div "Progress Bar" at bounding box center [510, 440] width 2 height 6
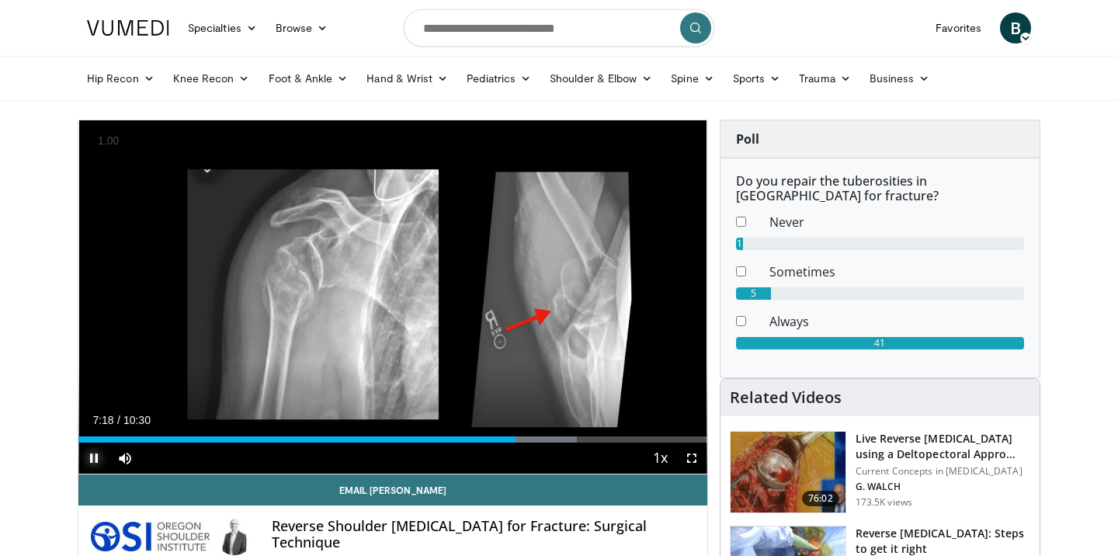
click at [95, 455] on span "Video Player" at bounding box center [93, 458] width 31 height 31
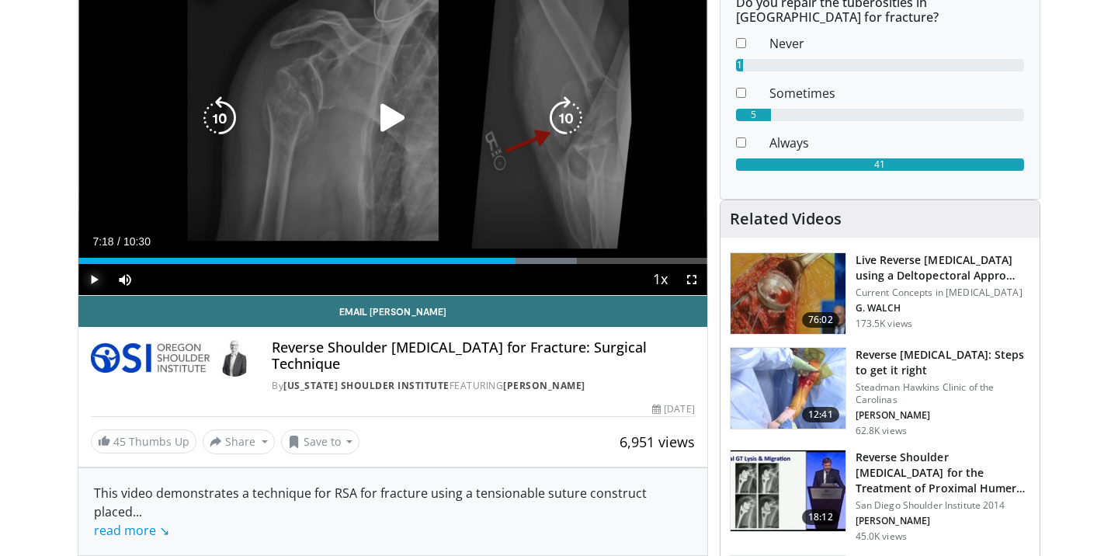
scroll to position [178, 0]
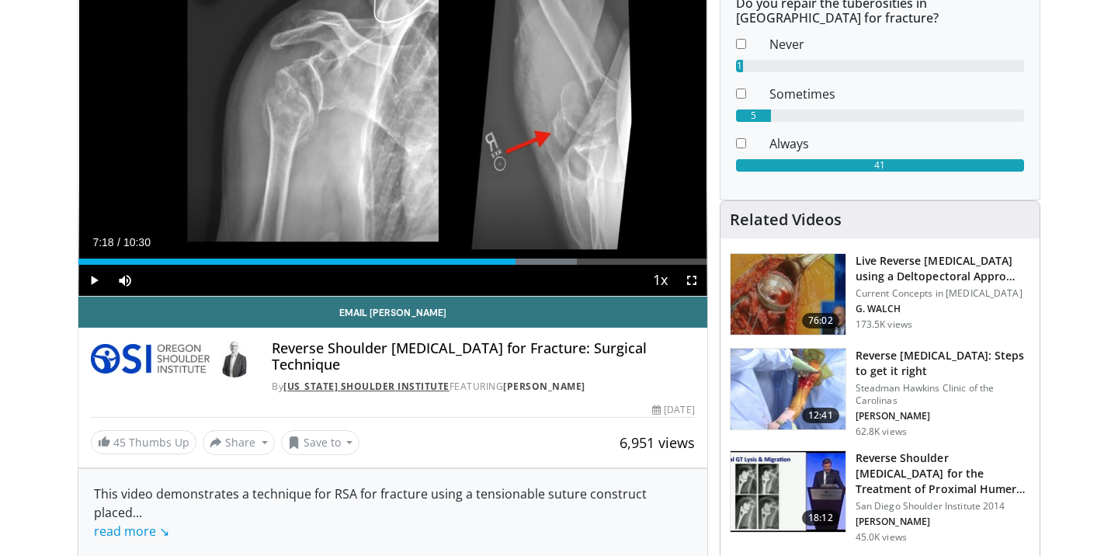
click at [367, 380] on link "[US_STATE] Shoulder Institute" at bounding box center [366, 386] width 166 height 13
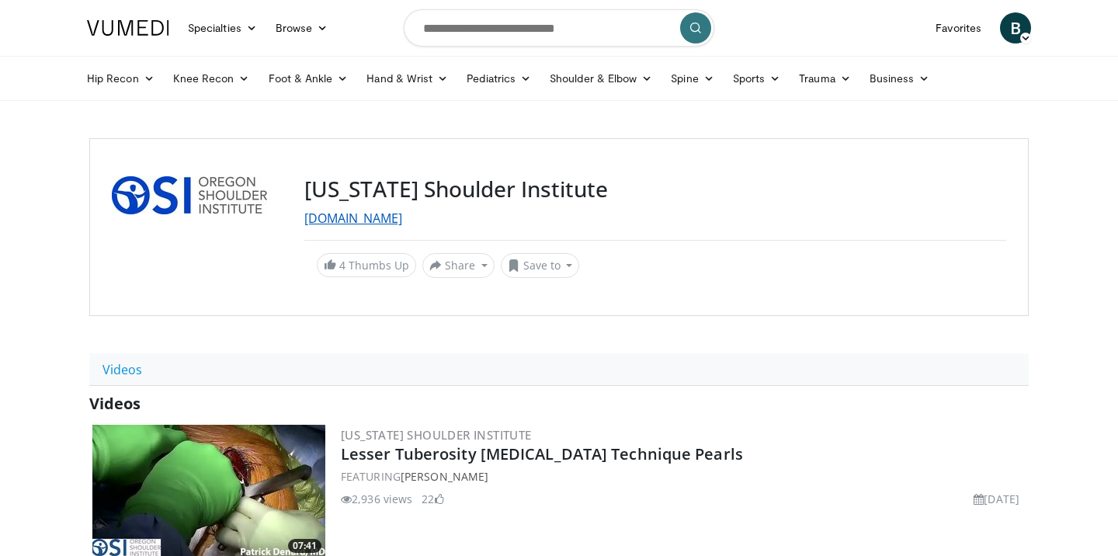
click at [402, 222] on link "[DOMAIN_NAME]" at bounding box center [353, 218] width 98 height 17
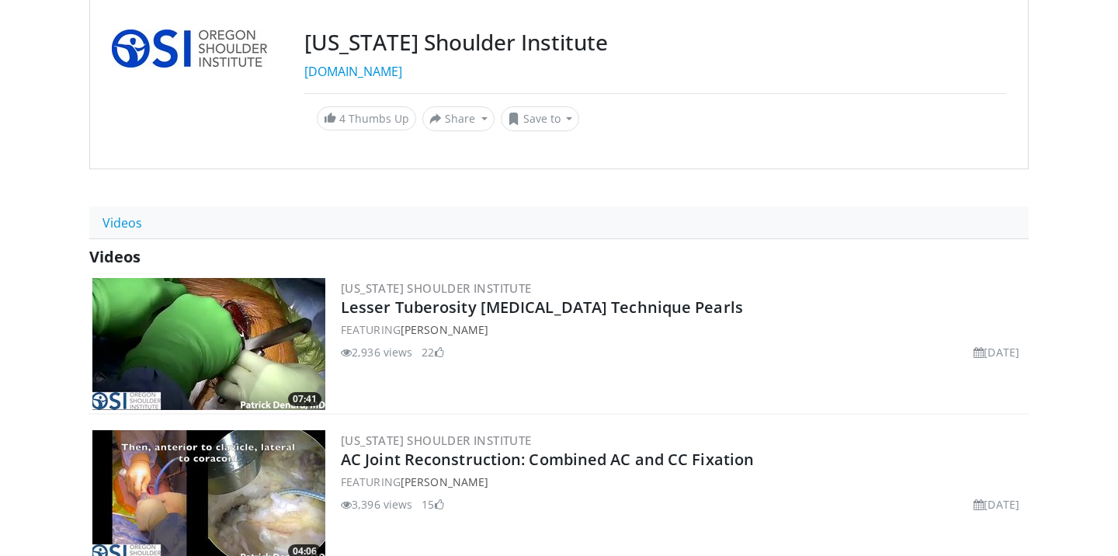
scroll to position [104, 0]
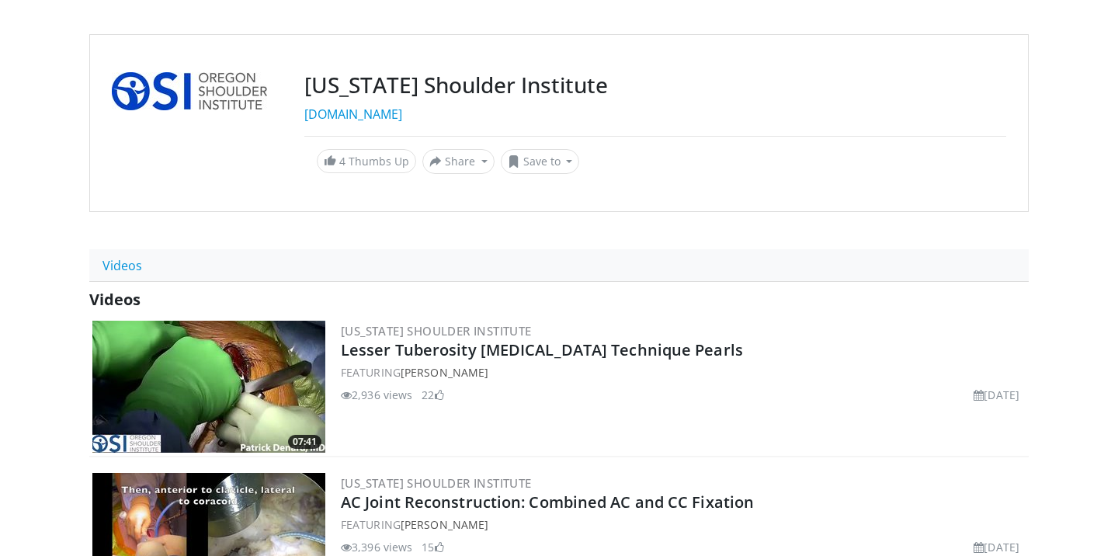
click at [210, 374] on img at bounding box center [208, 387] width 233 height 132
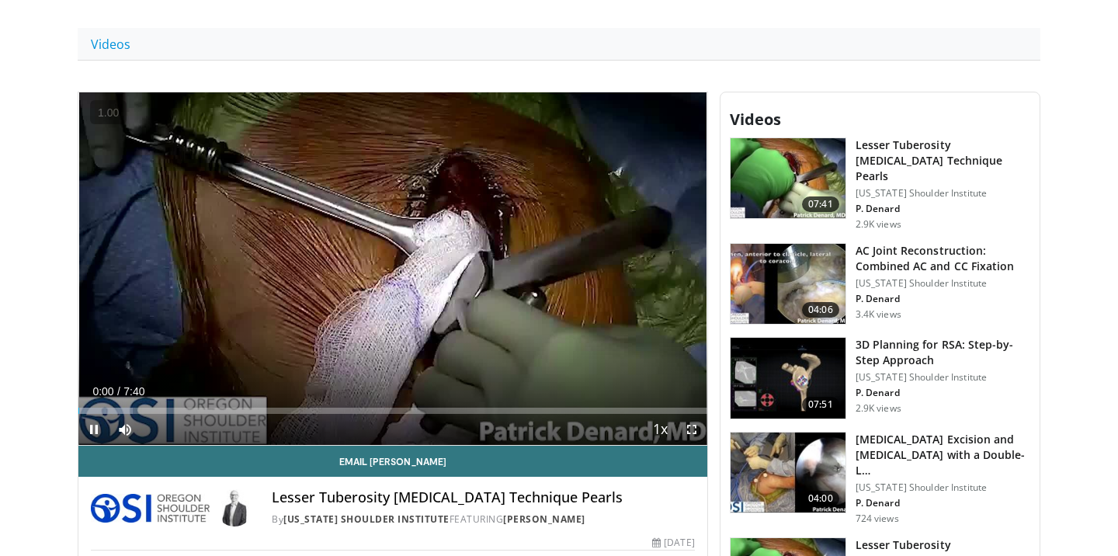
scroll to position [327, 0]
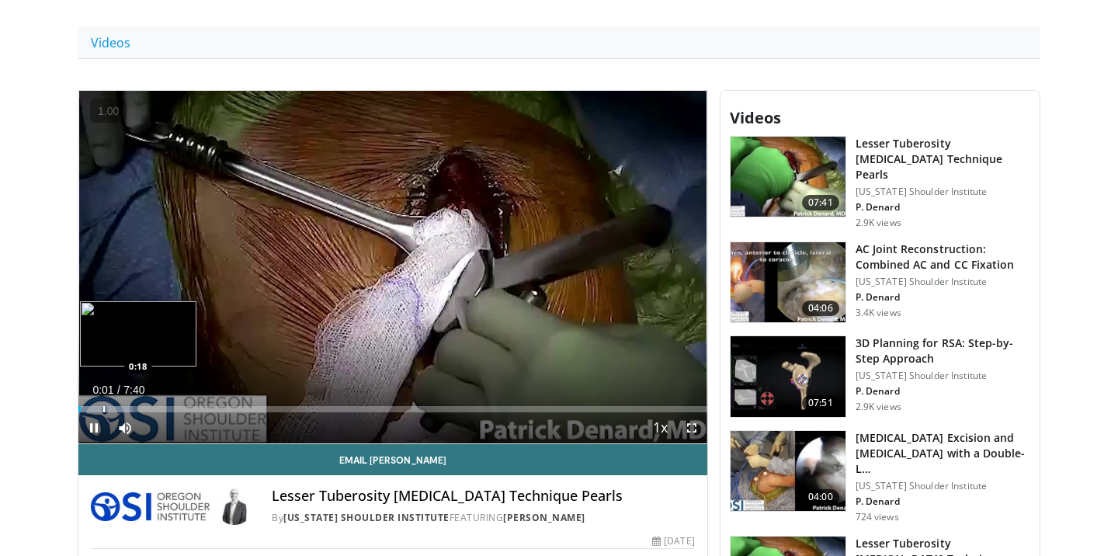
click at [103, 404] on div "Loaded : 8.61% 0:01 0:18" at bounding box center [392, 405] width 629 height 15
click at [119, 408] on div "Progress Bar" at bounding box center [132, 409] width 109 height 6
click at [147, 407] on div "Progress Bar" at bounding box center [147, 409] width 2 height 6
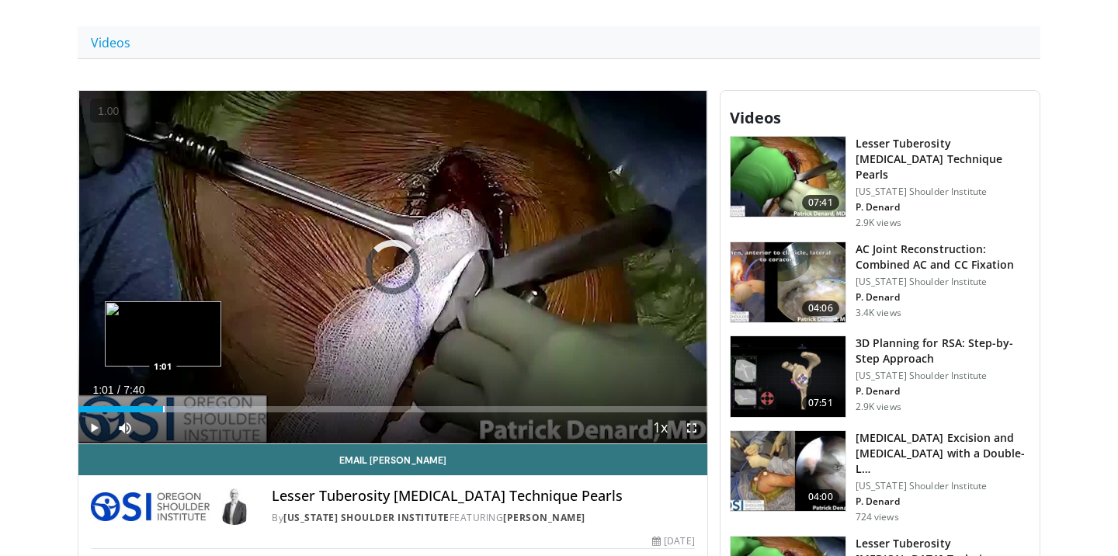
click at [163, 407] on div "Progress Bar" at bounding box center [164, 409] width 2 height 6
click at [170, 406] on div "Progress Bar" at bounding box center [171, 409] width 2 height 6
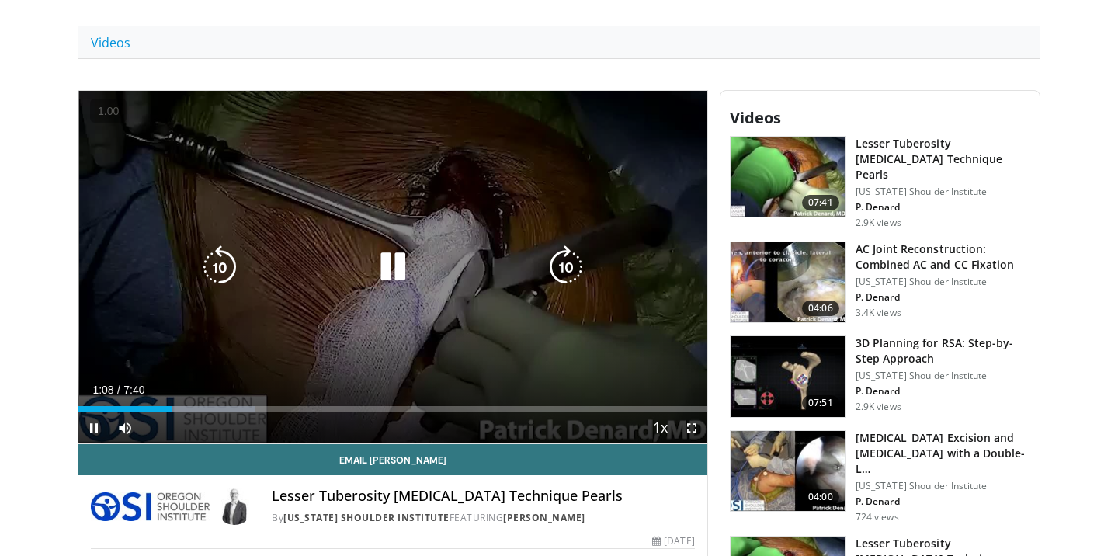
click at [180, 404] on video-js "**********" at bounding box center [392, 268] width 629 height 354
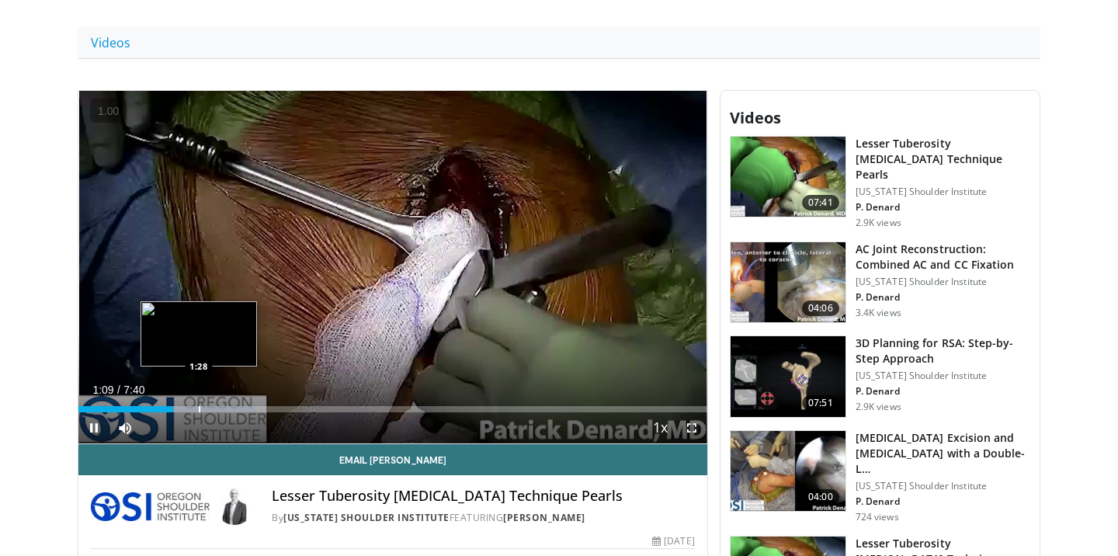
click at [199, 406] on div "Progress Bar" at bounding box center [200, 409] width 2 height 6
click at [225, 412] on div "Progress Bar" at bounding box center [226, 409] width 2 height 6
